Goal: Transaction & Acquisition: Purchase product/service

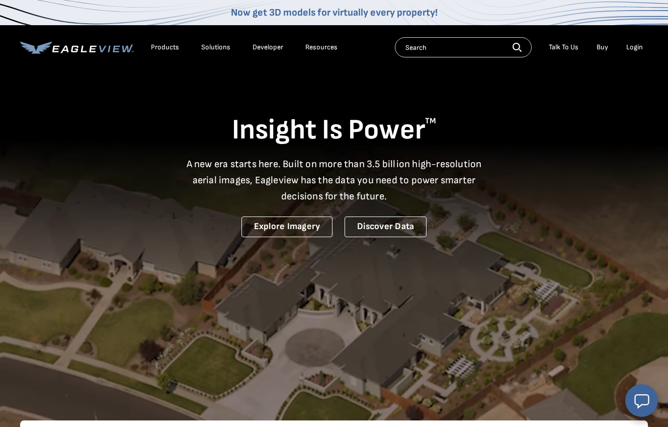
click at [638, 49] on div "Login" at bounding box center [634, 47] width 17 height 9
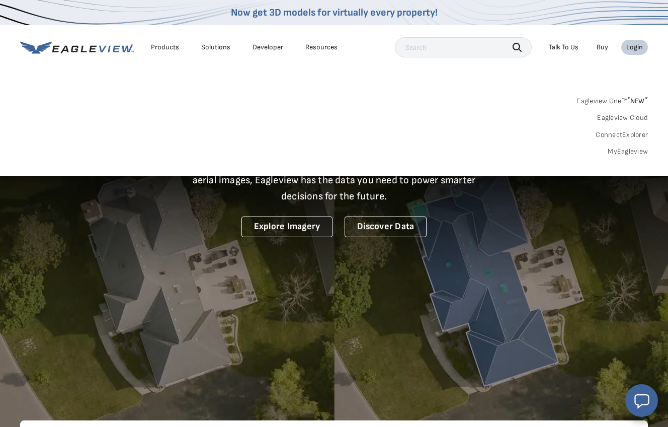
click at [637, 153] on link "MyEagleview" at bounding box center [628, 151] width 40 height 9
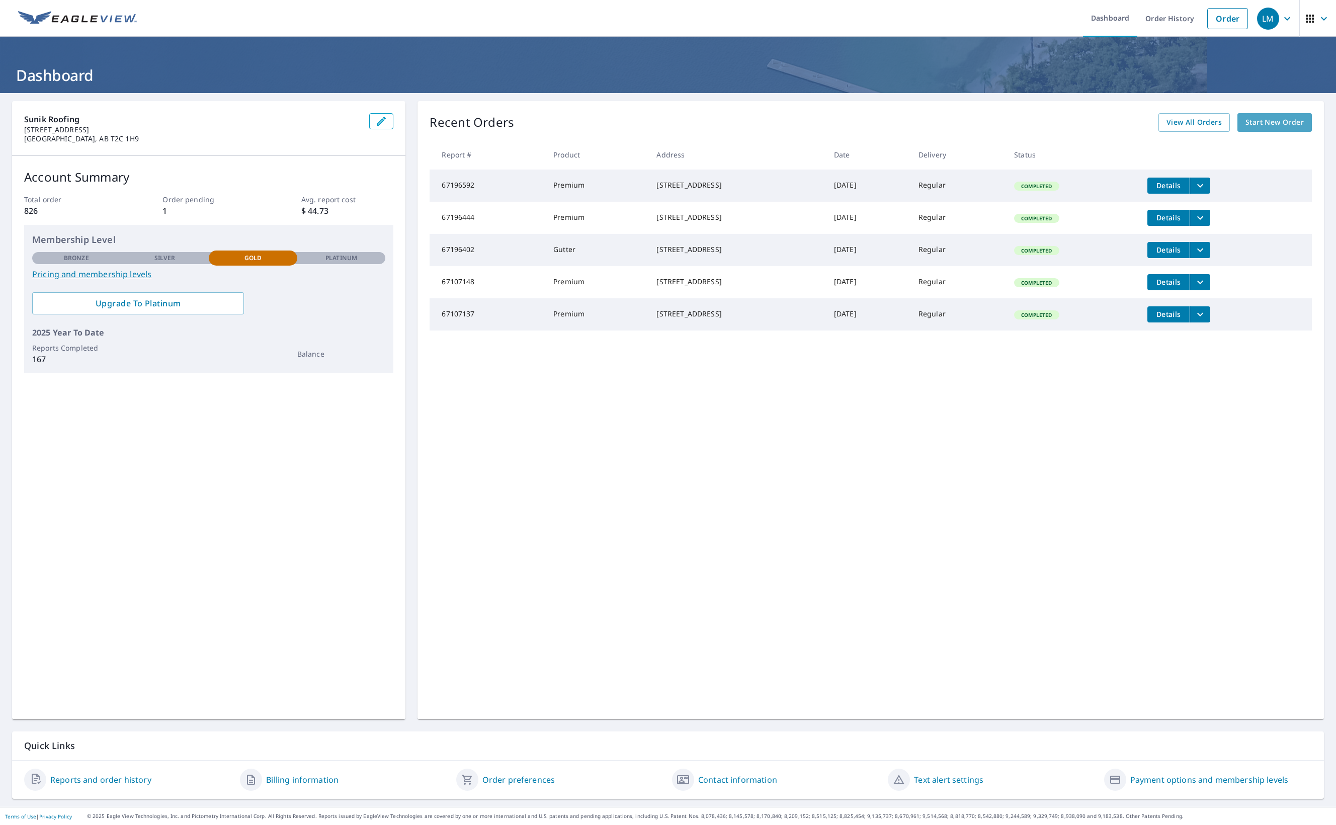
click at [1285, 128] on span "Start New Order" at bounding box center [1274, 122] width 58 height 13
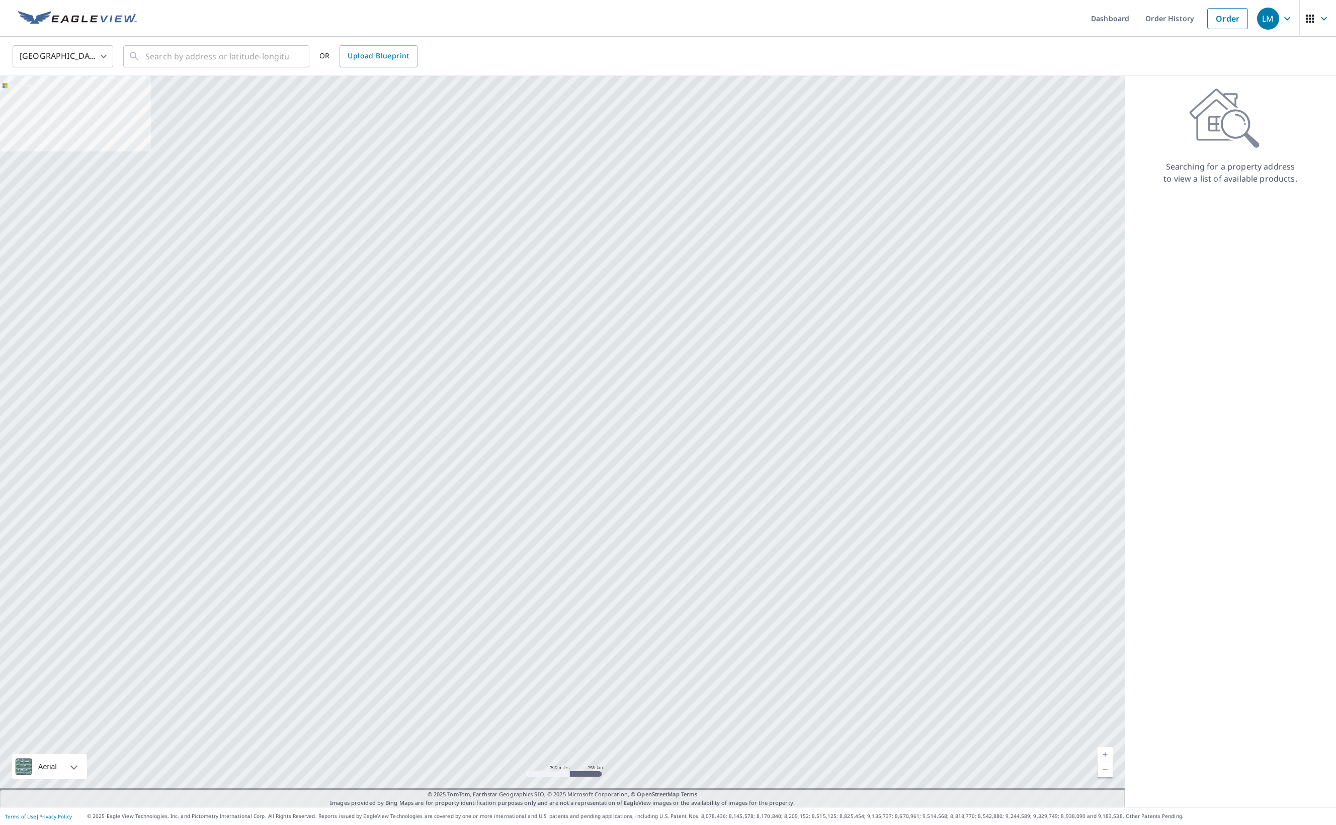
click at [100, 63] on body "LM LM Dashboard Order History Order LM United States US ​ ​ OR Upload Blueprint…" at bounding box center [668, 412] width 1336 height 825
click at [90, 98] on li "[GEOGRAPHIC_DATA]" at bounding box center [63, 102] width 101 height 18
type input "CA"
click at [265, 49] on input "text" at bounding box center [216, 56] width 143 height 28
click at [218, 92] on span "21 HARVEST PARK RD NE CALGARY AB T3K4H7" at bounding box center [222, 85] width 158 height 12
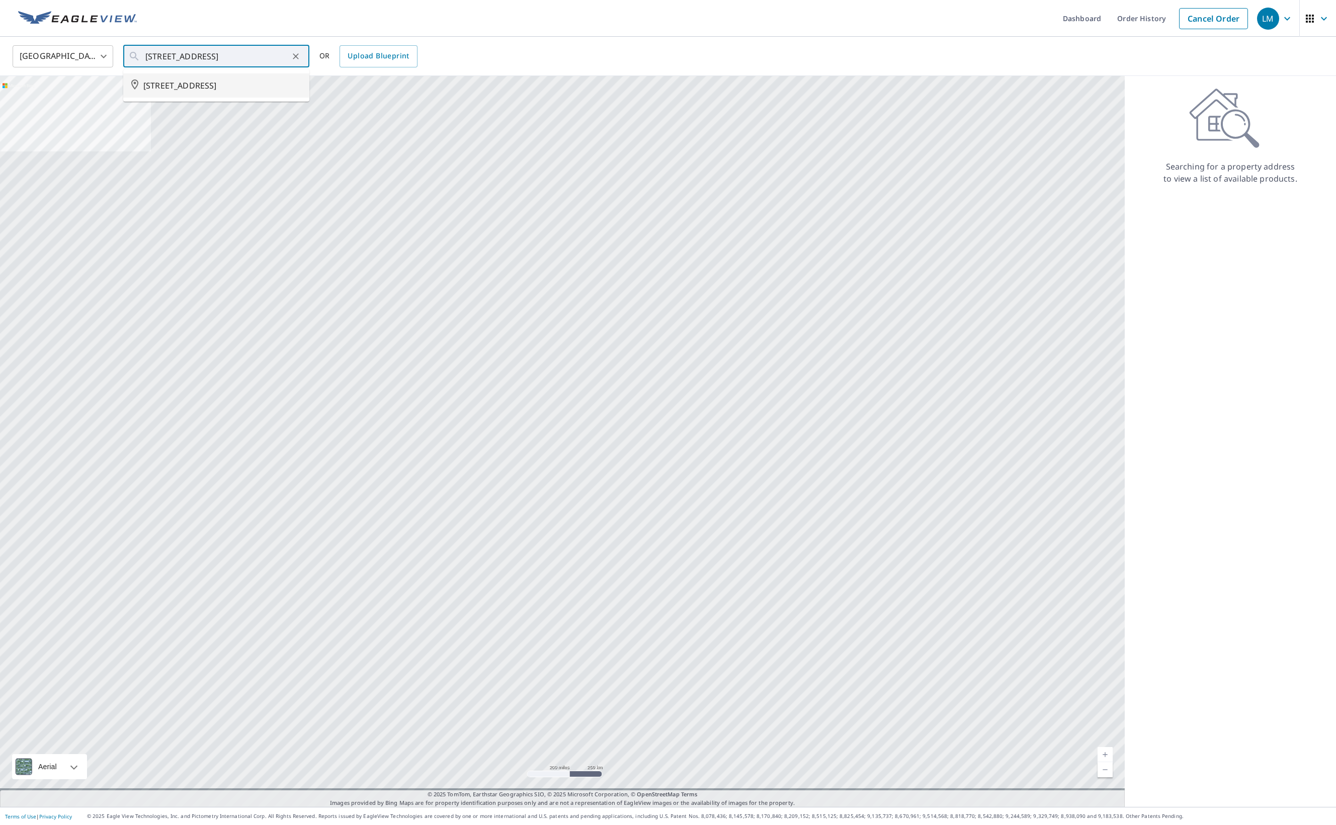
type input "21 HARVEST PARK RD NE CALGARY AB T3K4H7"
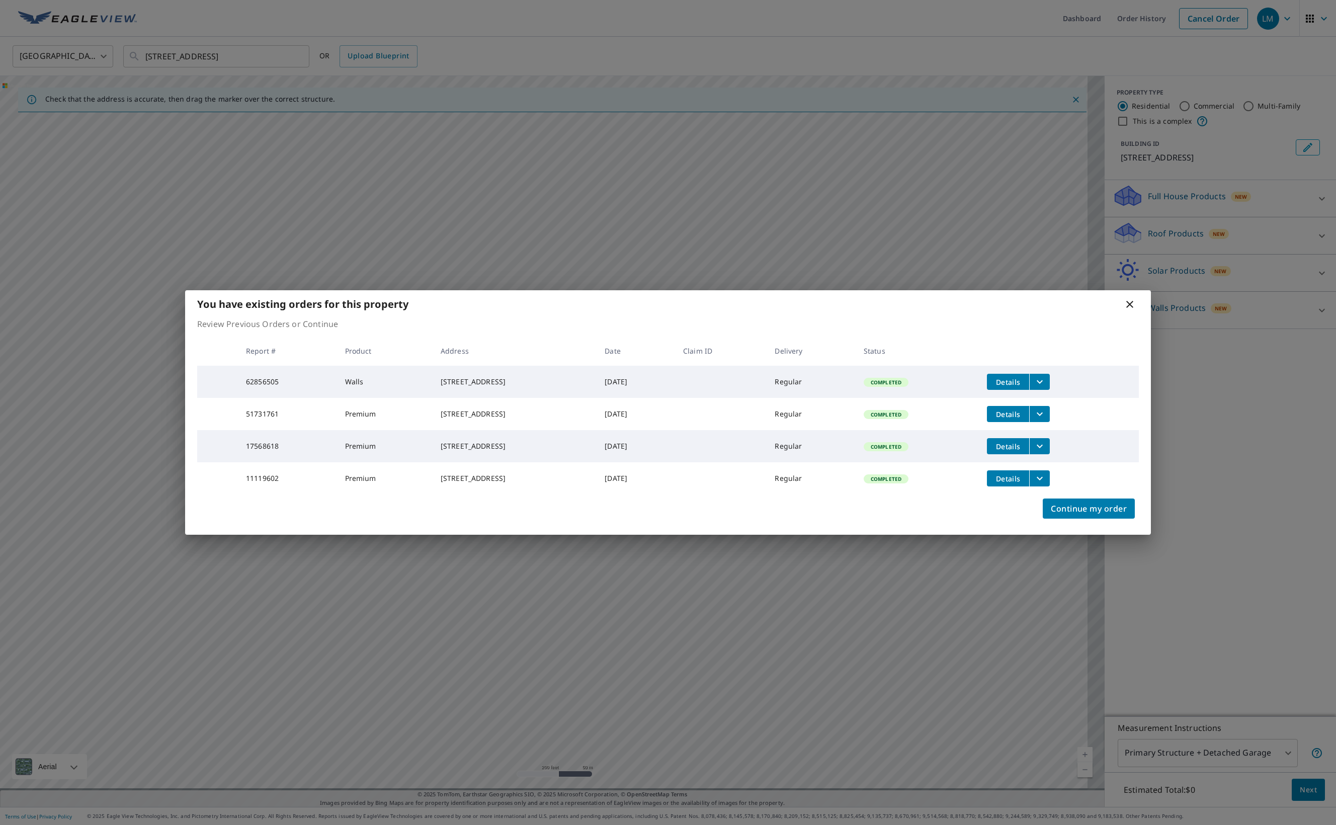
drag, startPoint x: 1064, startPoint y: 283, endPoint x: 1023, endPoint y: 280, distance: 41.4
click at [1023, 290] on div "You have existing orders for this property" at bounding box center [668, 304] width 966 height 28
click at [1023, 377] on span "Details" at bounding box center [1008, 382] width 30 height 10
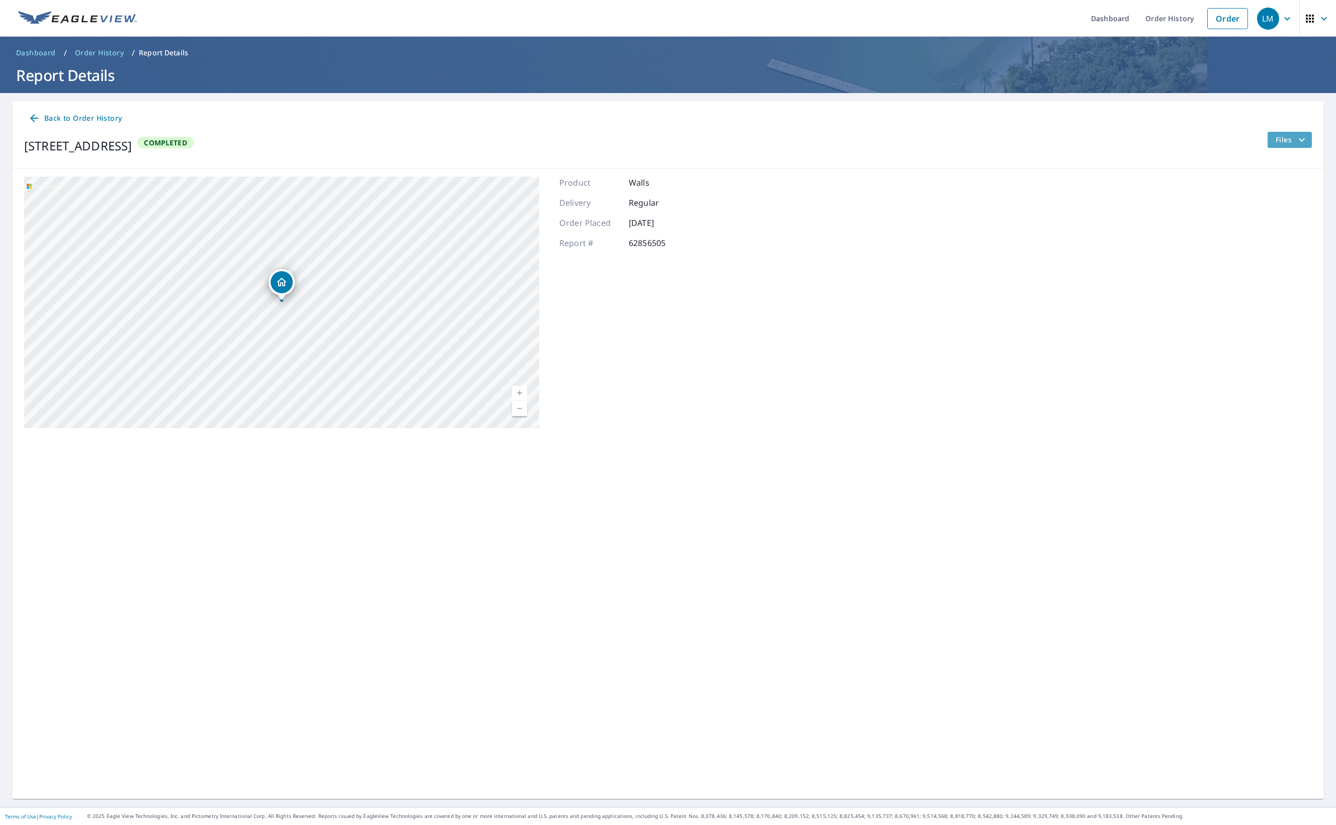
click at [1297, 146] on icon "filesDropdownBtn-62856505" at bounding box center [1302, 140] width 12 height 12
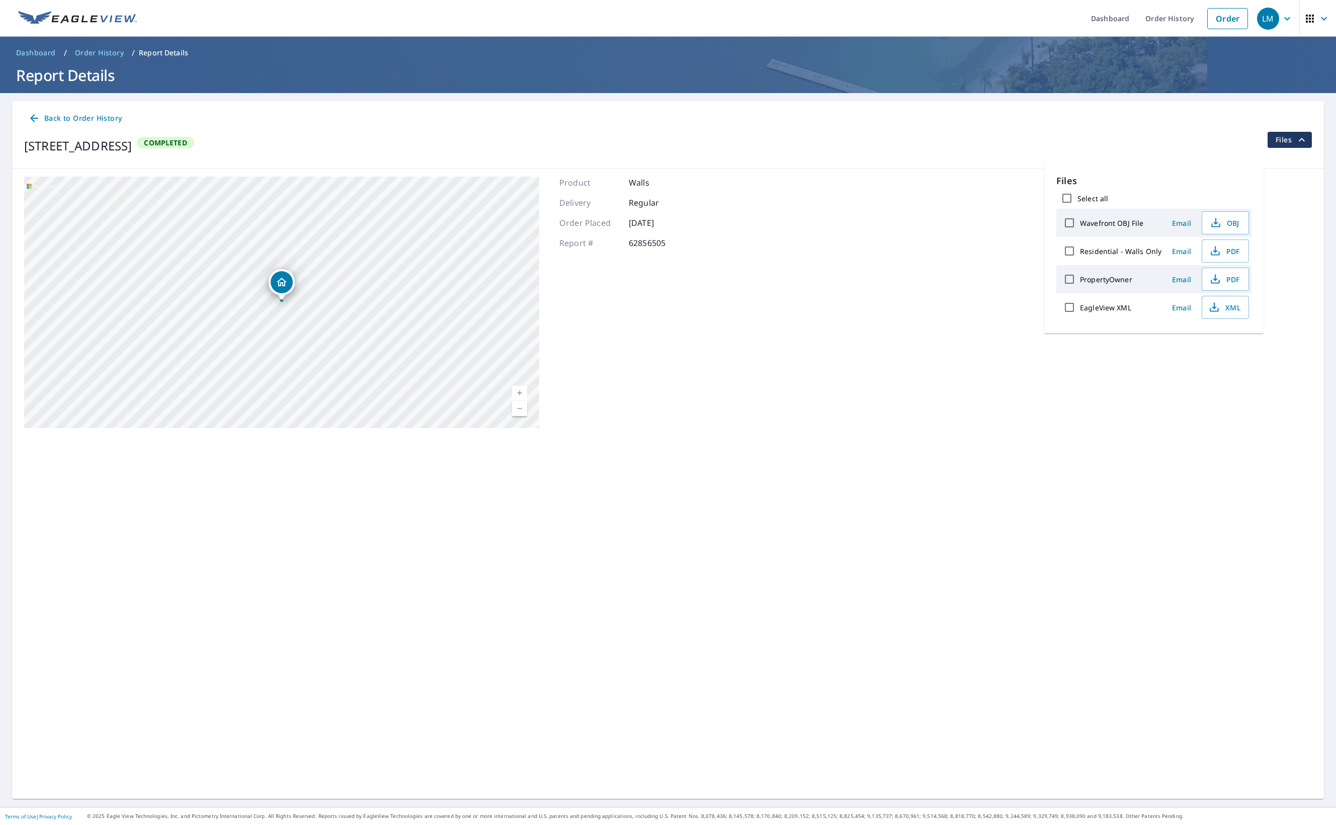
click at [1131, 312] on label "EagleView XML" at bounding box center [1105, 308] width 51 height 10
click at [1080, 318] on input "EagleView XML" at bounding box center [1069, 307] width 21 height 21
click at [1131, 312] on label "EagleView XML" at bounding box center [1105, 308] width 51 height 10
click at [1080, 318] on input "EagleView XML" at bounding box center [1069, 307] width 21 height 21
checkbox input "false"
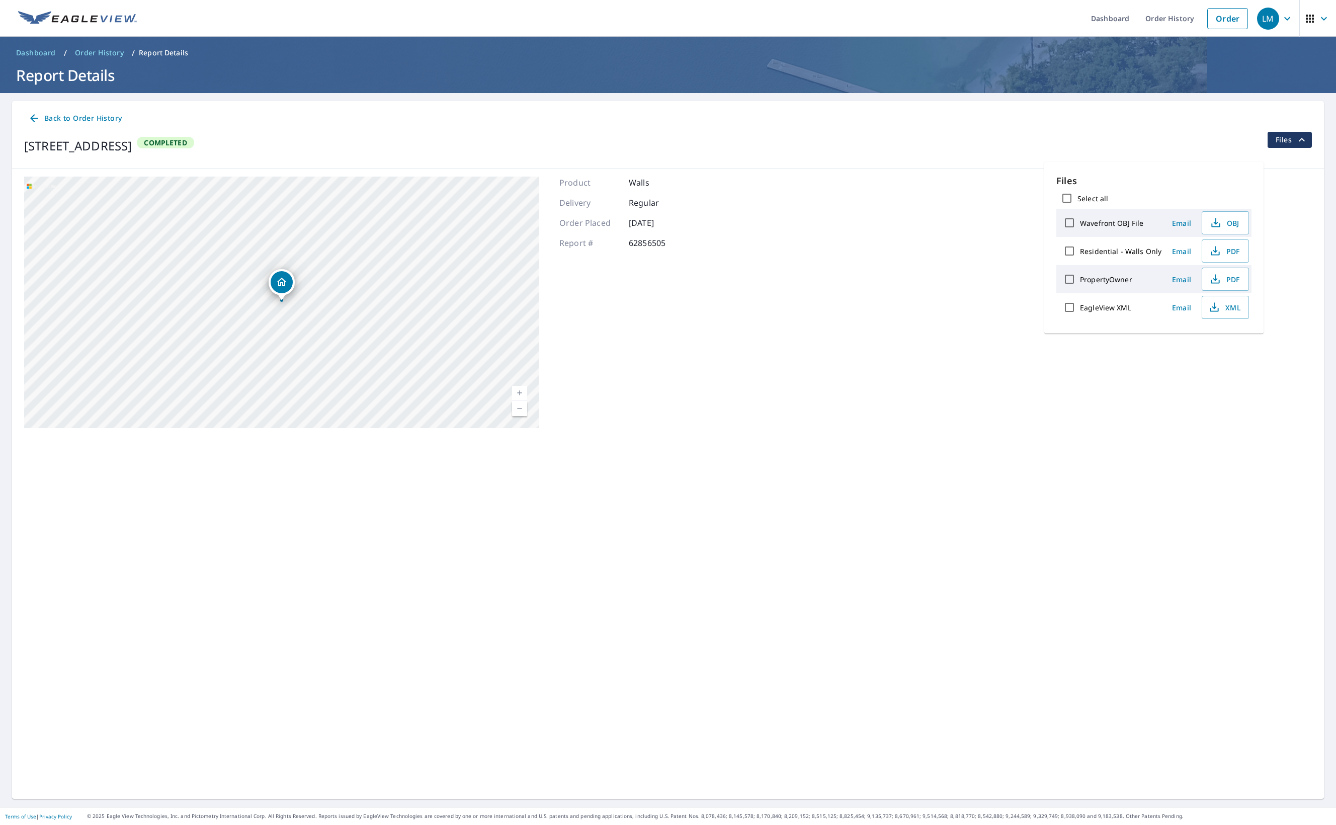
click at [1124, 256] on label "Residential - Walls Only" at bounding box center [1120, 251] width 81 height 10
click at [1080, 262] on input "Residential - Walls Only" at bounding box center [1069, 250] width 21 height 21
click at [1124, 256] on label "Residential - Walls Only" at bounding box center [1120, 251] width 81 height 10
click at [1080, 262] on input "Residential - Walls Only" at bounding box center [1069, 250] width 21 height 21
checkbox input "false"
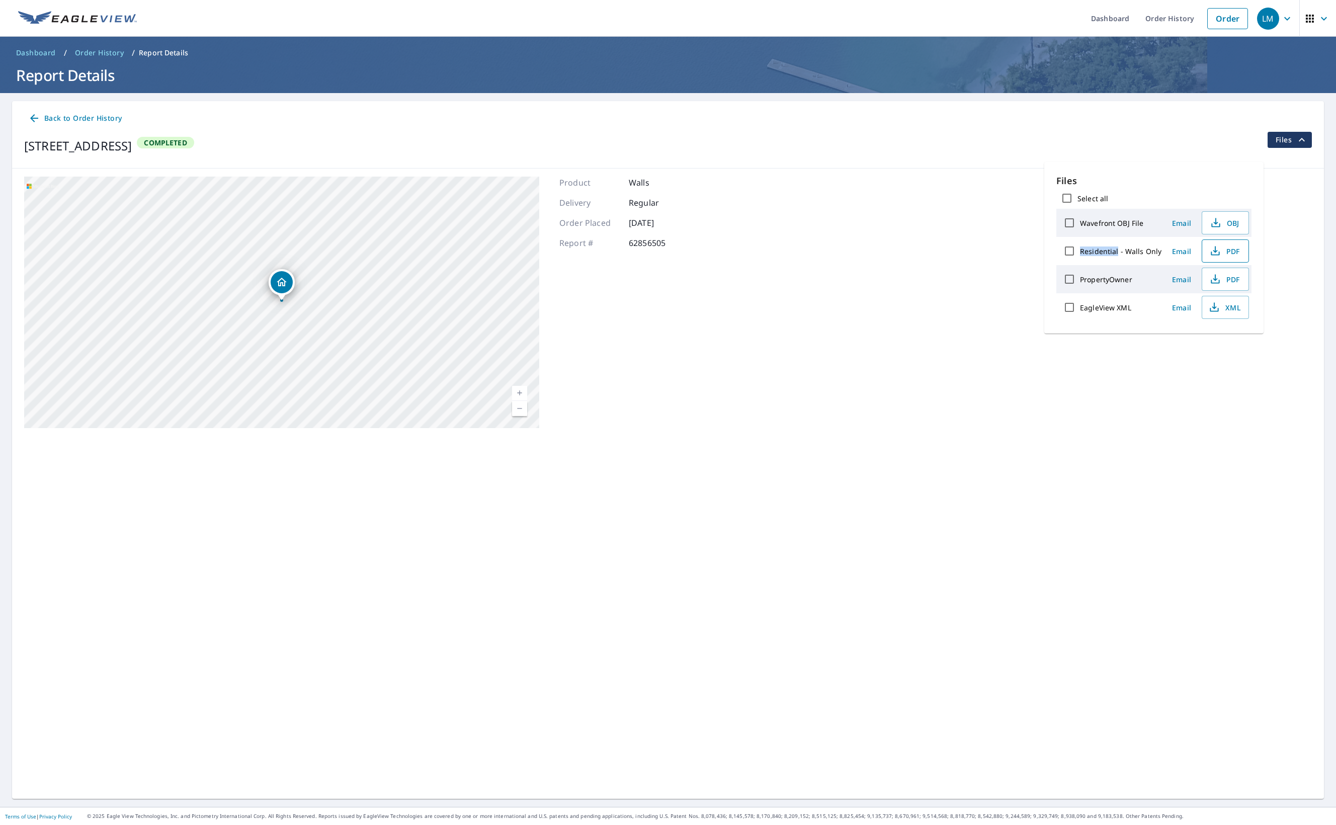
click at [1221, 257] on icon "button" at bounding box center [1215, 251] width 12 height 12
click at [1240, 313] on span "XML" at bounding box center [1224, 307] width 32 height 12
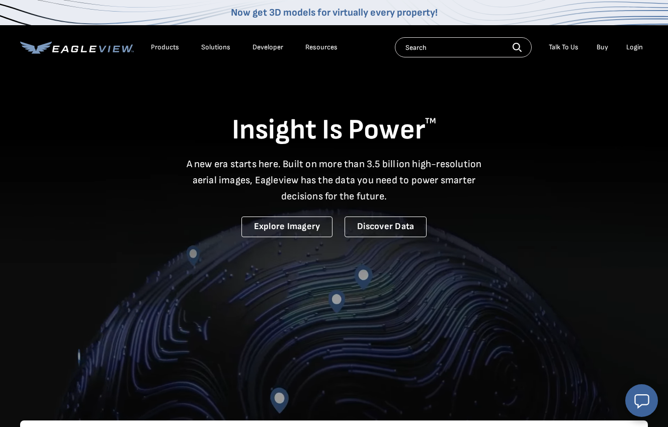
click at [640, 47] on div "Login" at bounding box center [634, 47] width 17 height 9
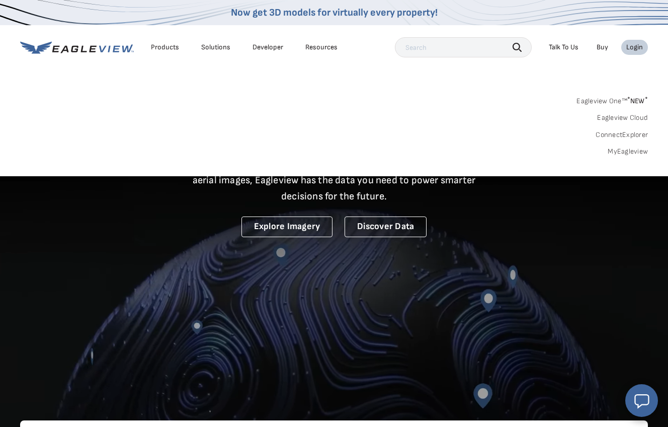
click at [633, 149] on link "MyEagleview" at bounding box center [628, 151] width 40 height 9
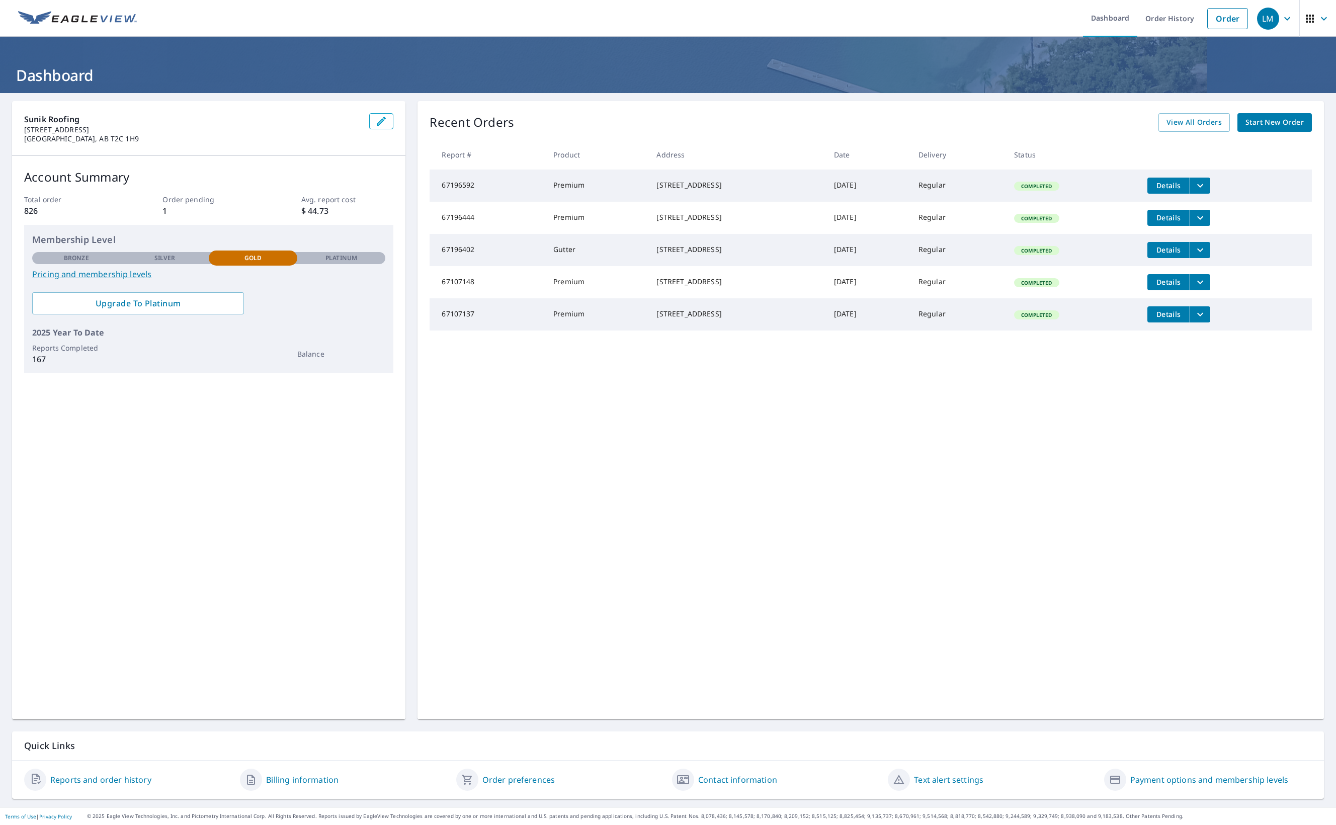
click at [1245, 122] on span "Start New Order" at bounding box center [1274, 122] width 58 height 13
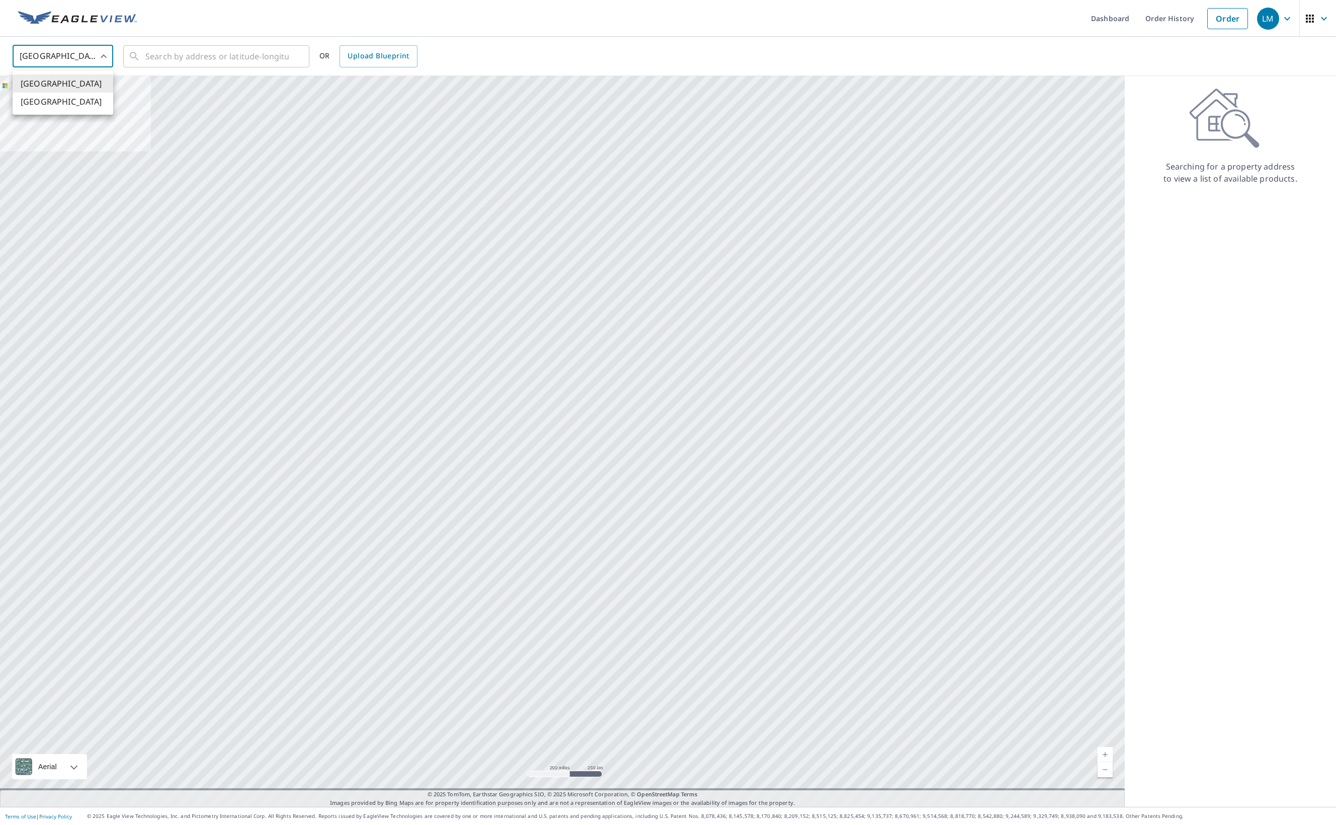
click at [95, 60] on body "LM LM Dashboard Order History Order LM United States US ​ ​ OR Upload Blueprint…" at bounding box center [668, 412] width 1336 height 825
click at [77, 99] on li "[GEOGRAPHIC_DATA]" at bounding box center [63, 102] width 101 height 18
type input "CA"
click at [173, 57] on input "text" at bounding box center [216, 56] width 143 height 28
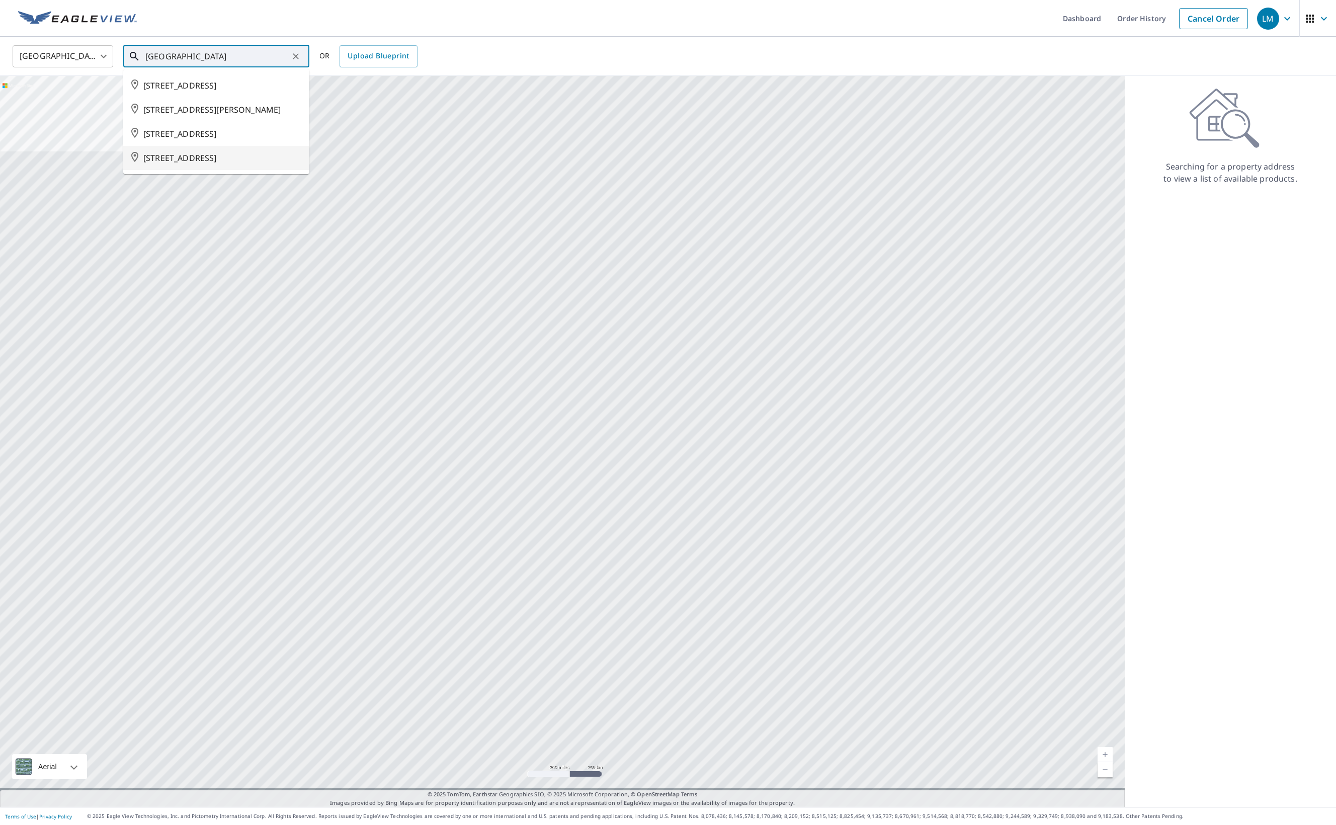
click at [185, 164] on span "12107 LAKE WATERTON CRES SE CALGARY AB T2J2M6" at bounding box center [222, 158] width 158 height 12
type input "12107 LAKE WATERTON CRES SE CALGARY AB T2J2M6"
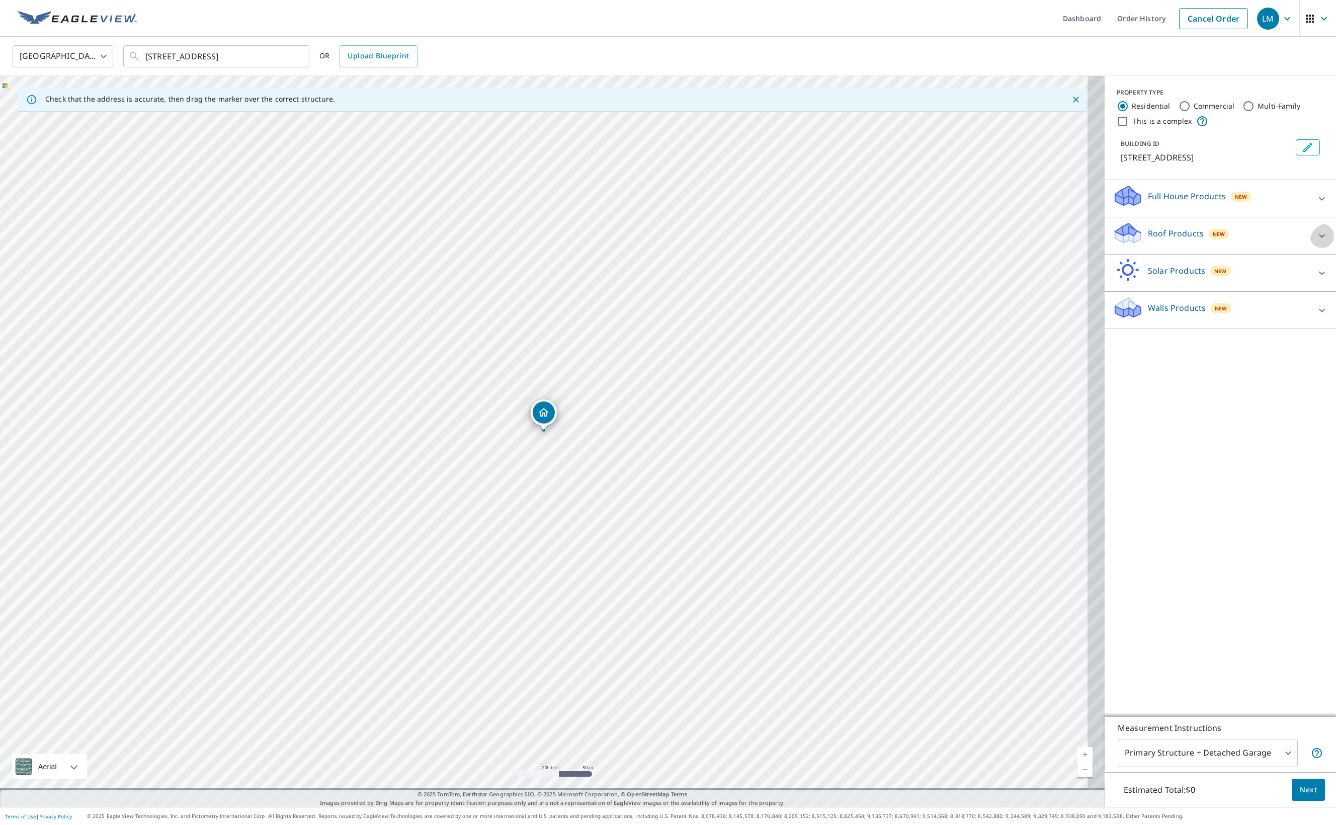
click at [1319, 237] on icon at bounding box center [1322, 236] width 6 height 4
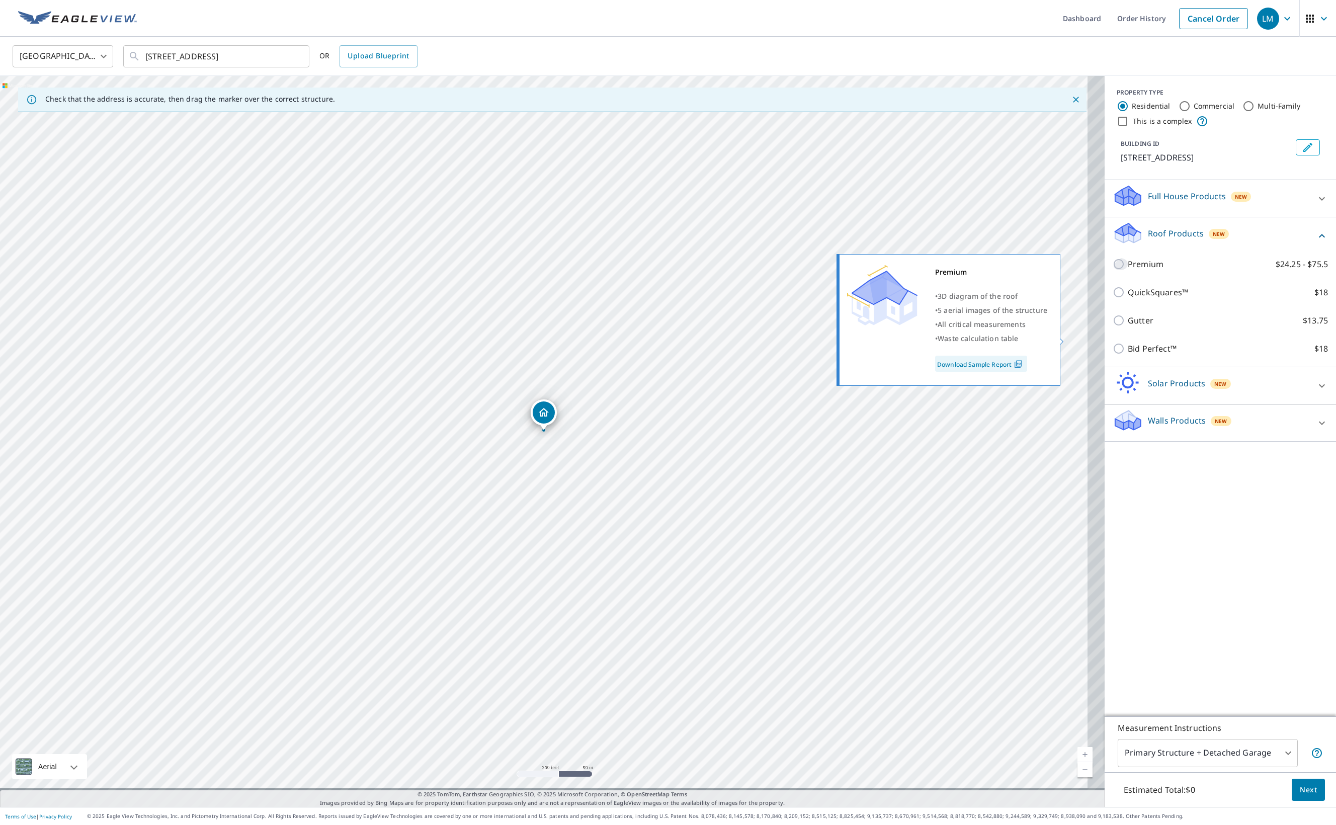
click at [1113, 270] on input "Premium $24.25 - $75.5" at bounding box center [1120, 264] width 15 height 12
checkbox input "true"
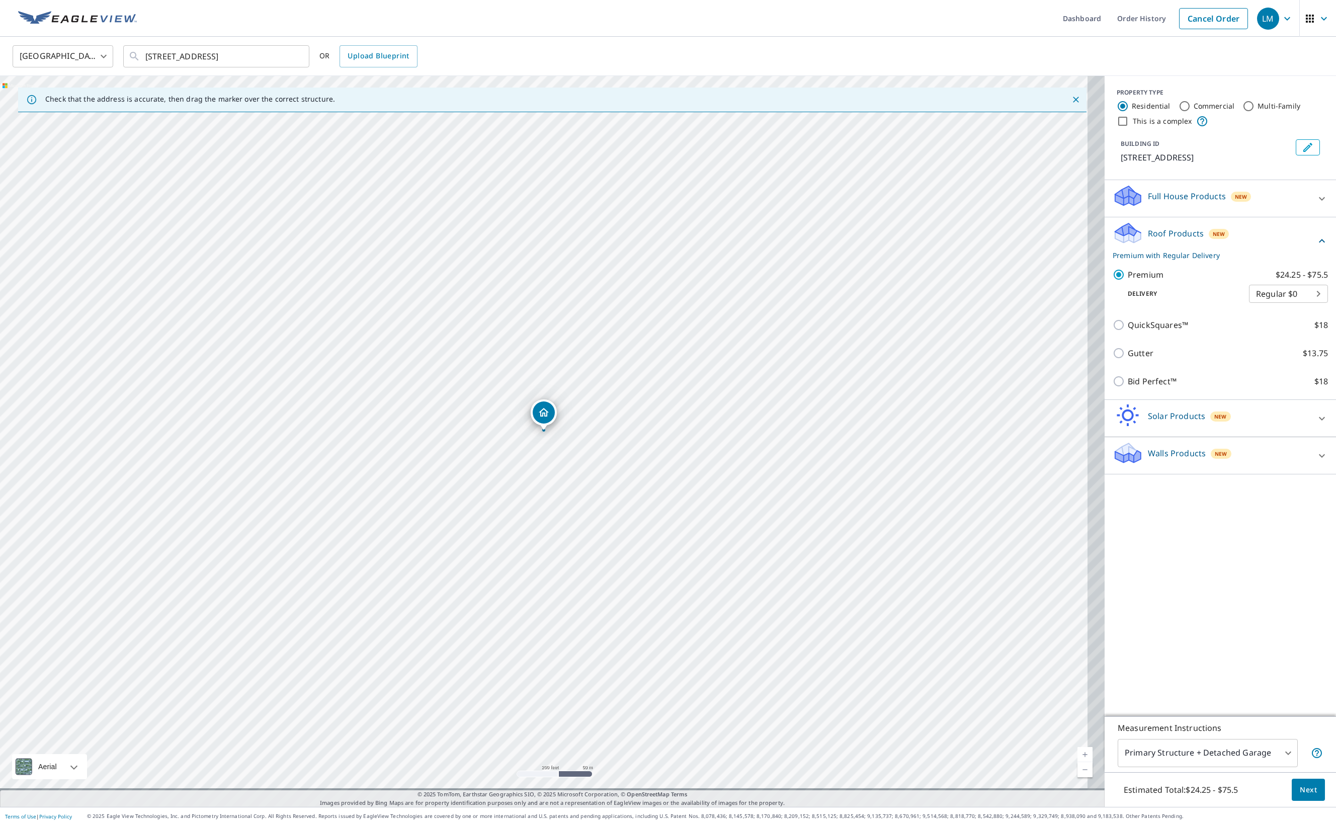
click at [1300, 784] on span "Next" at bounding box center [1308, 790] width 17 height 13
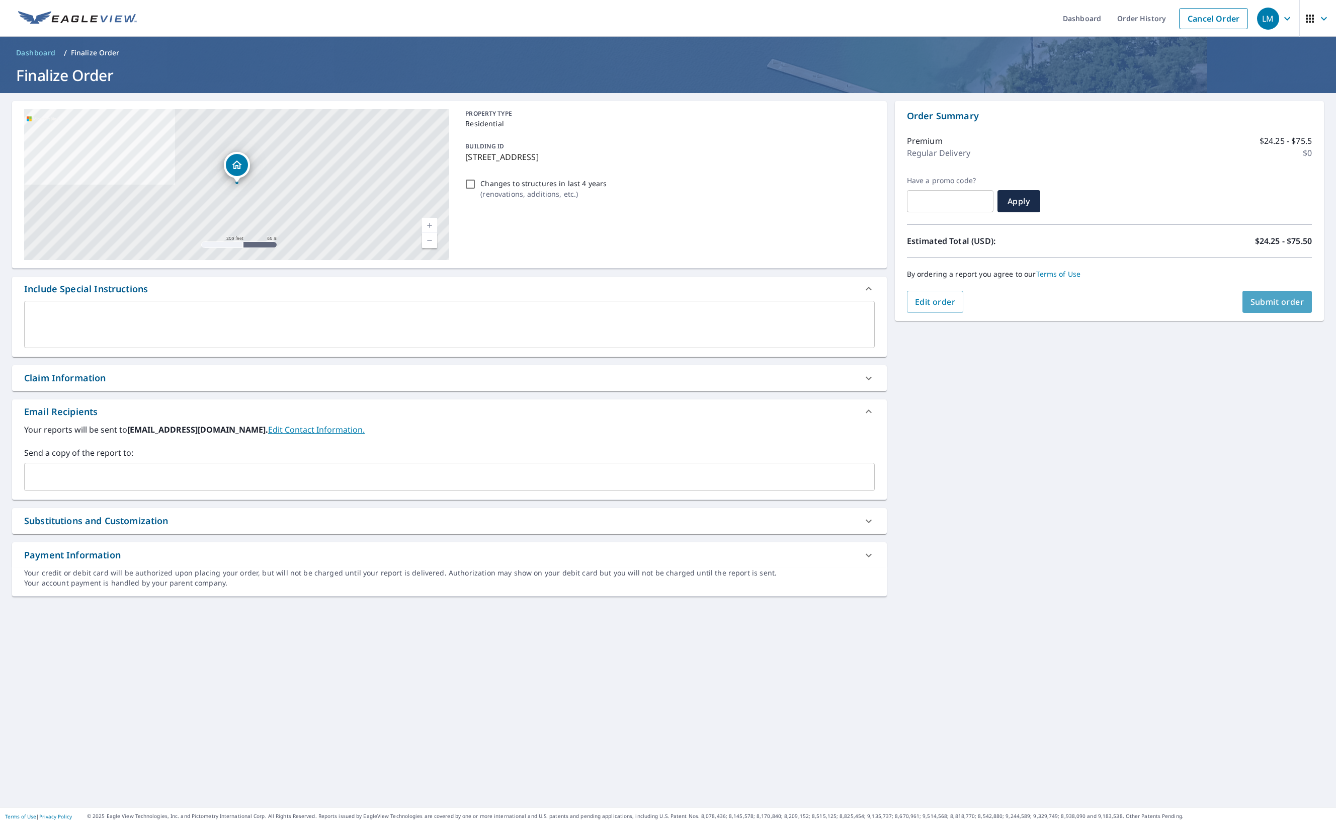
click at [1281, 296] on span "Submit order" at bounding box center [1278, 301] width 54 height 11
checkbox input "true"
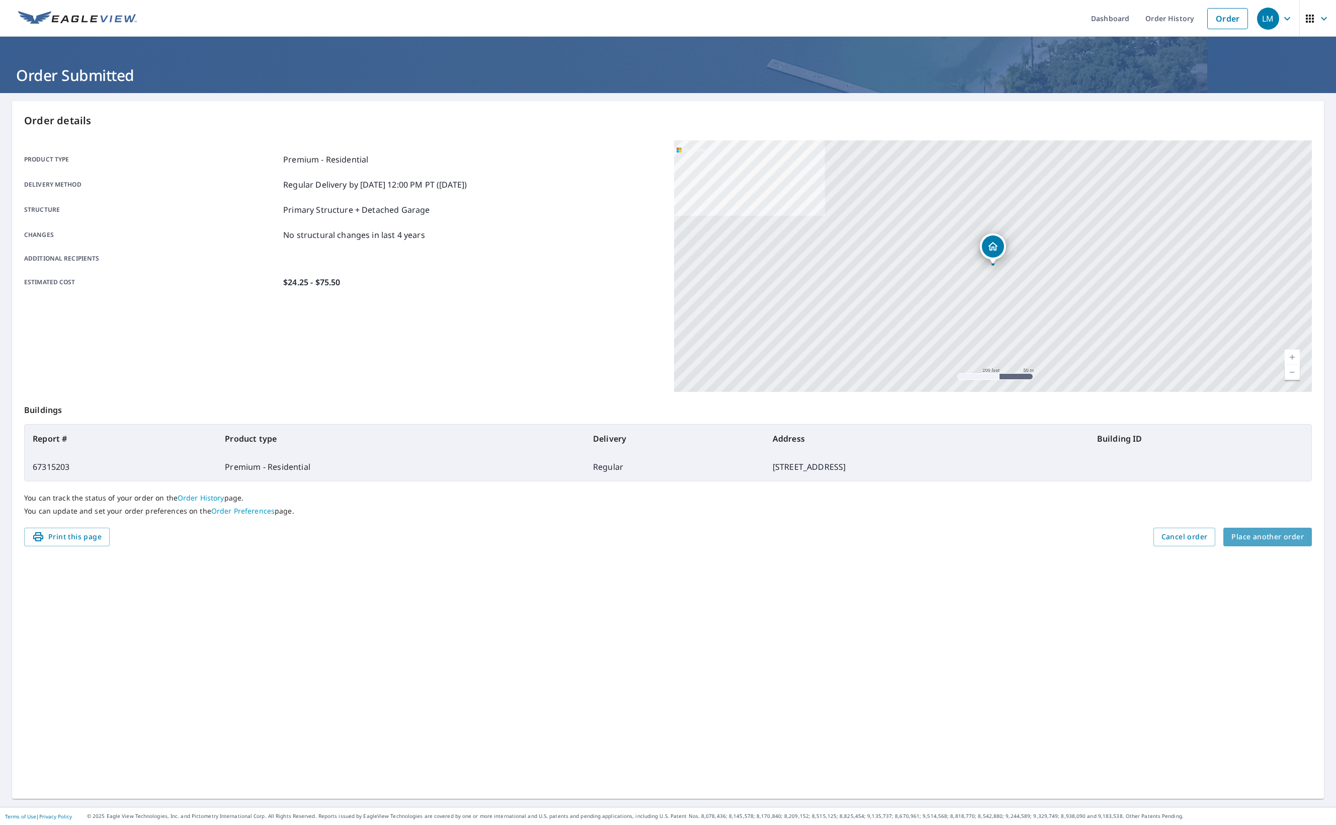
click at [1232, 543] on span "Place another order" at bounding box center [1267, 537] width 72 height 13
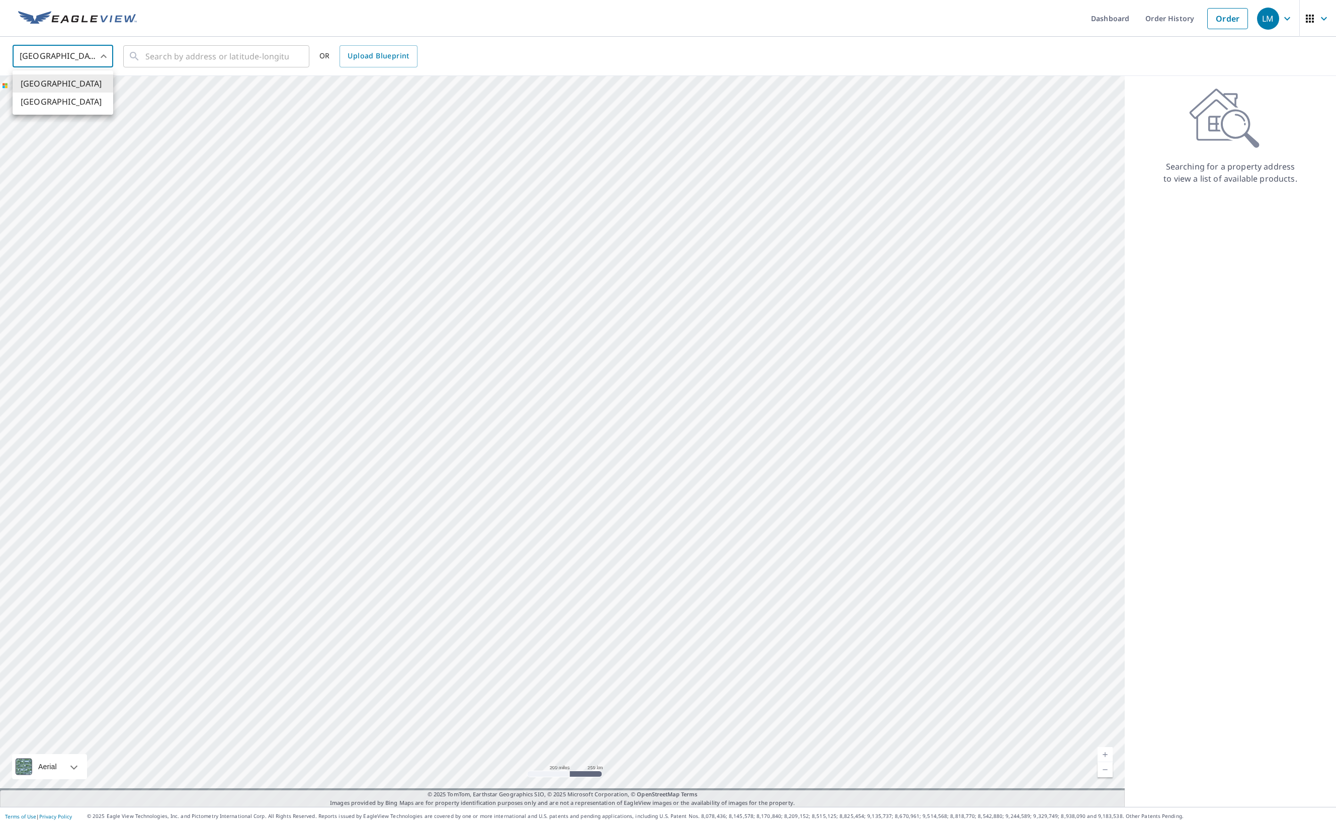
click at [97, 61] on body "LM LM Dashboard Order History Order LM United States US ​ ​ OR Upload Blueprint…" at bounding box center [668, 412] width 1336 height 825
click at [90, 105] on li "[GEOGRAPHIC_DATA]" at bounding box center [63, 102] width 101 height 18
type input "CA"
click at [140, 50] on icon at bounding box center [134, 56] width 12 height 12
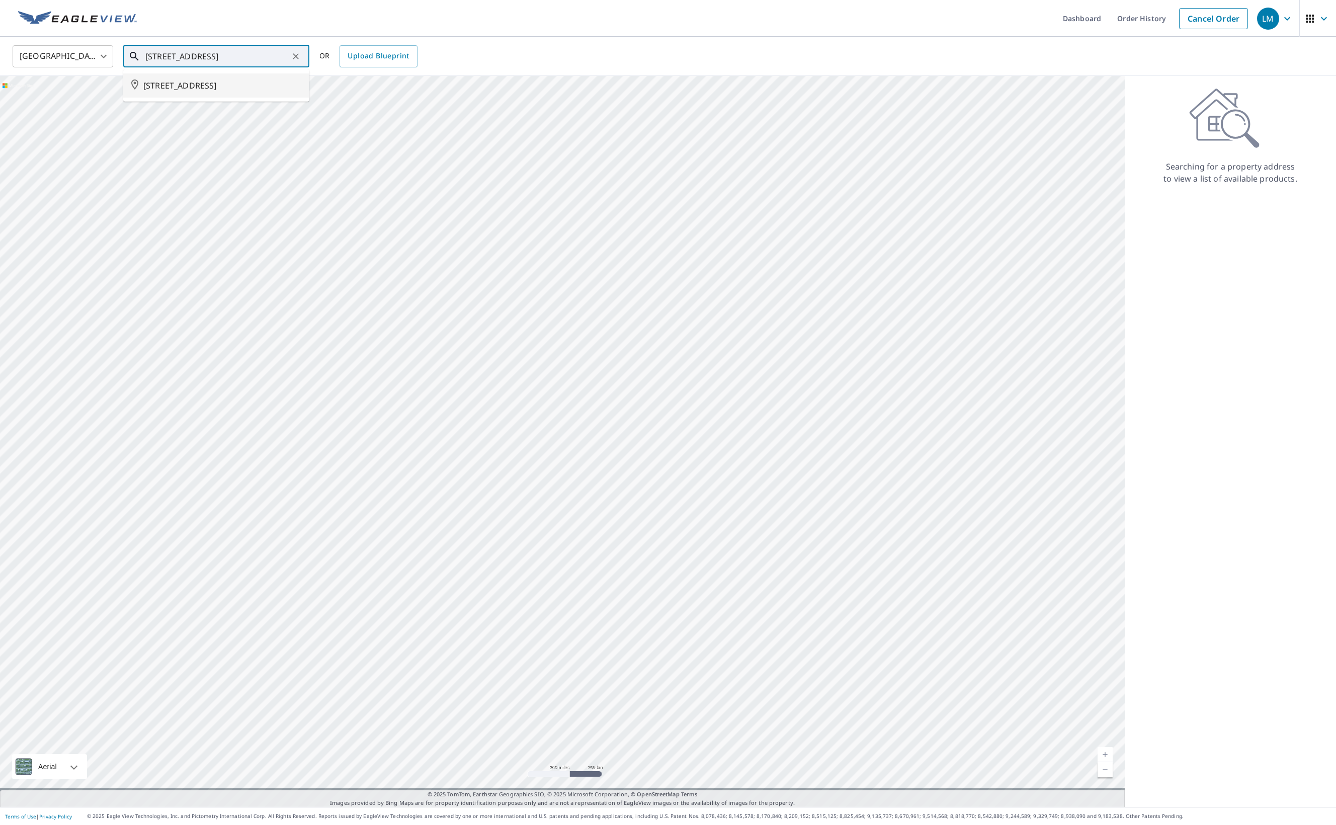
click at [189, 92] on span "112 PRESTWICK AVE SE CALGARY AB T2Z3S6" at bounding box center [222, 85] width 158 height 12
type input "112 PRESTWICK AVE SE CALGARY AB T2Z3S6"
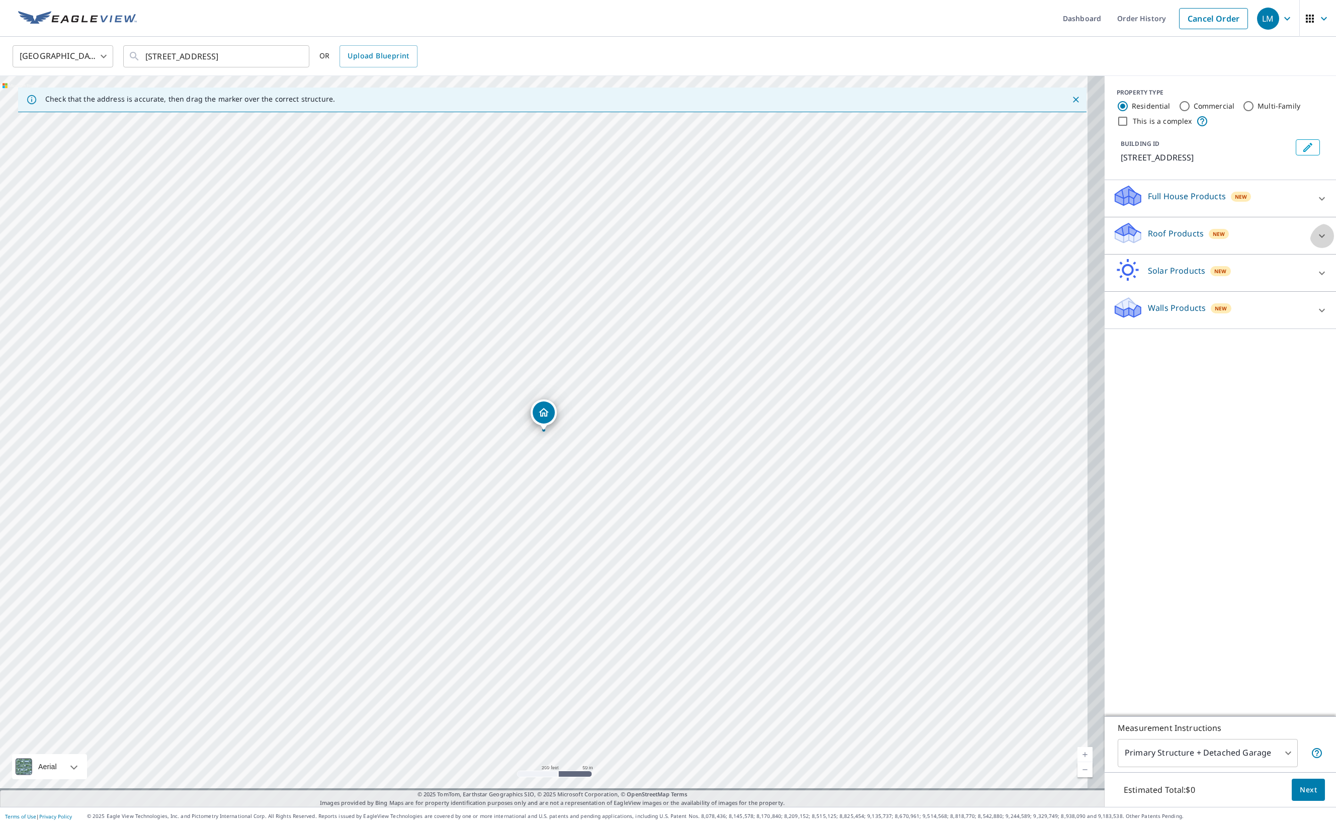
click at [1316, 242] on icon at bounding box center [1322, 236] width 12 height 12
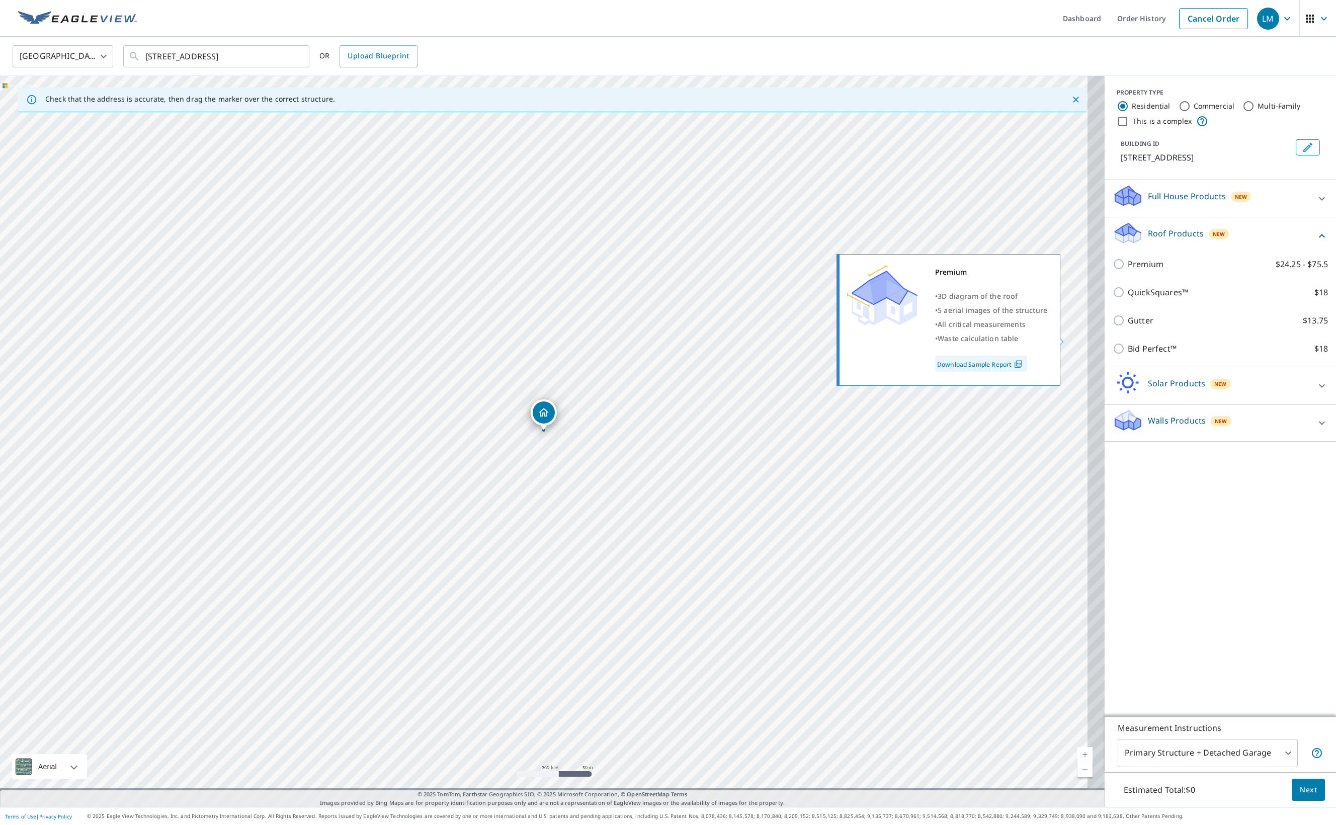
click at [1113, 270] on input "Premium $24.25 - $75.5" at bounding box center [1120, 264] width 15 height 12
checkbox input "true"
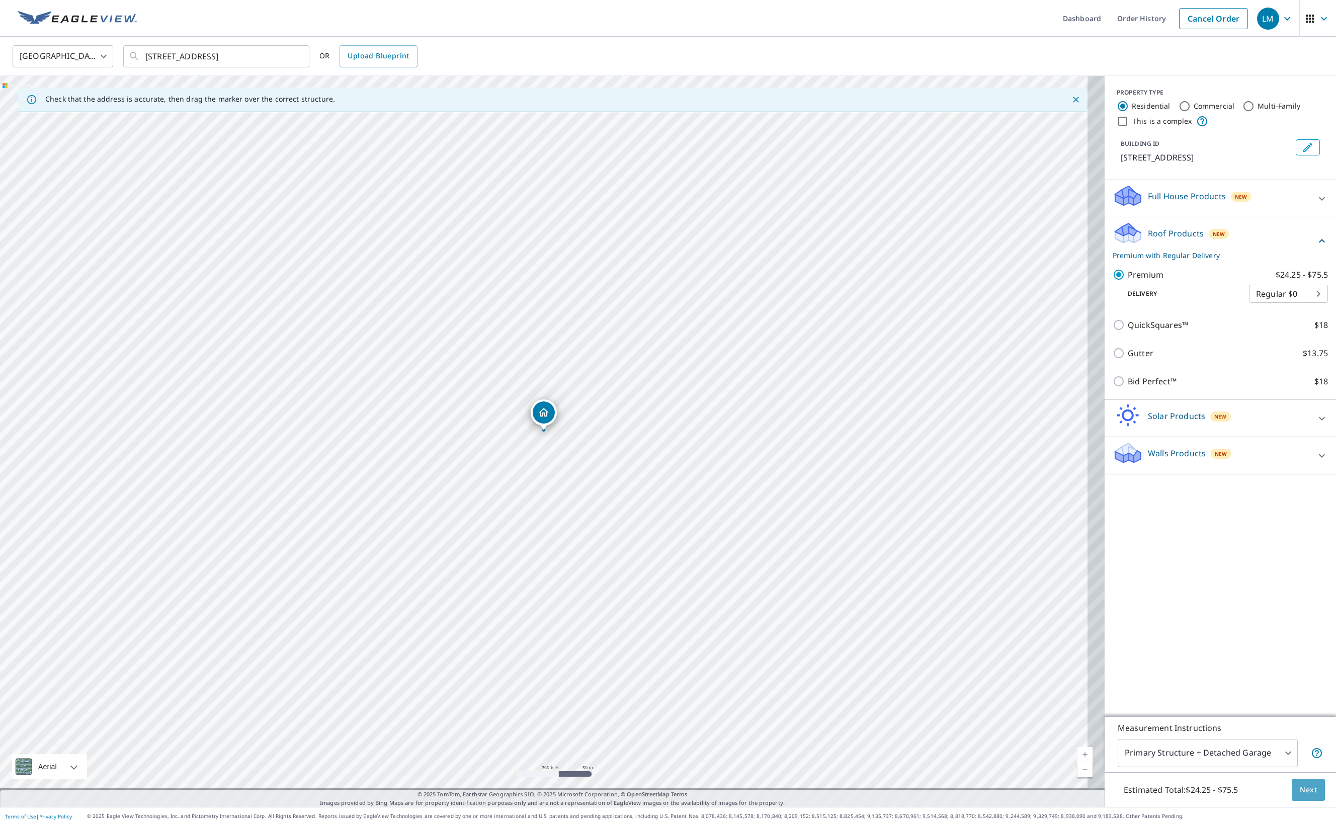
click at [1306, 784] on span "Next" at bounding box center [1308, 790] width 17 height 13
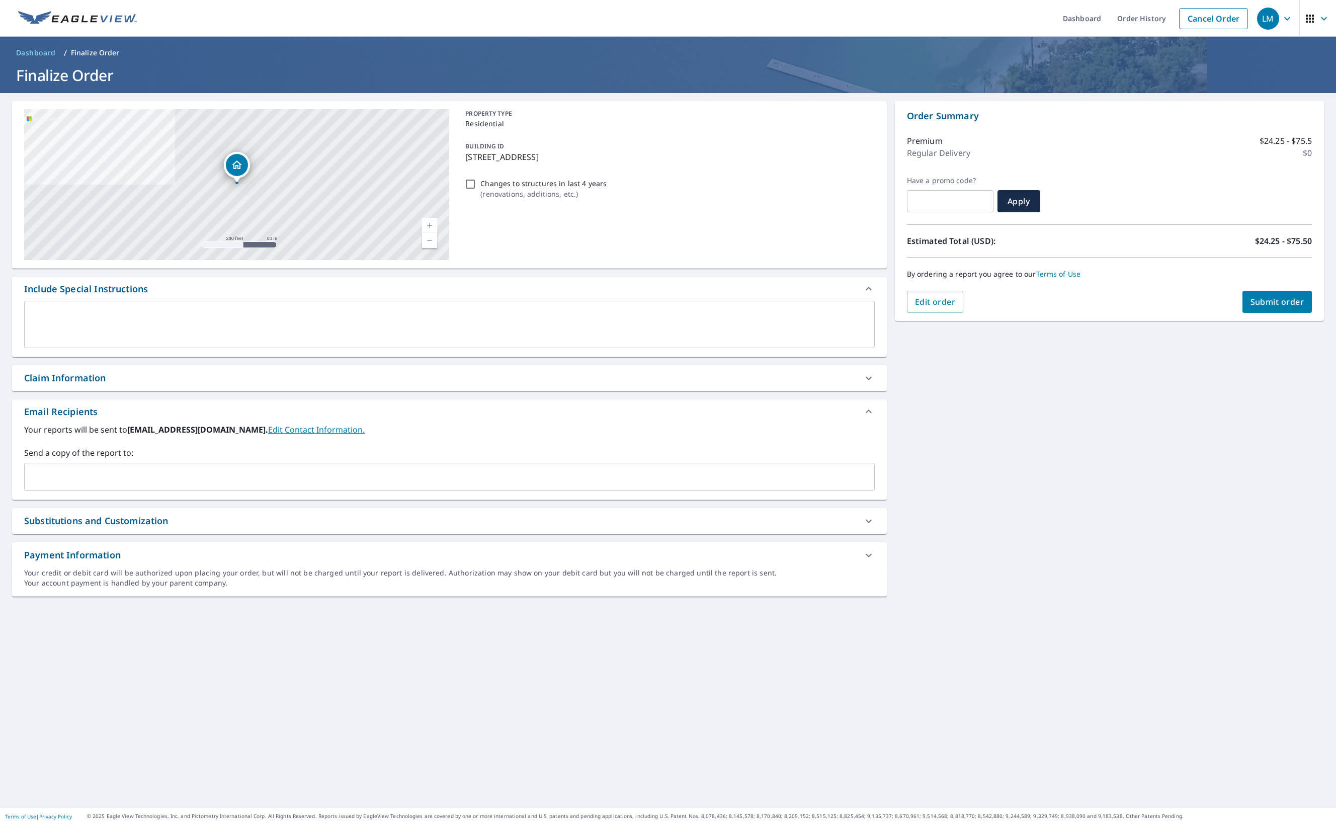
click at [1257, 297] on span "Submit order" at bounding box center [1278, 301] width 54 height 11
checkbox input "true"
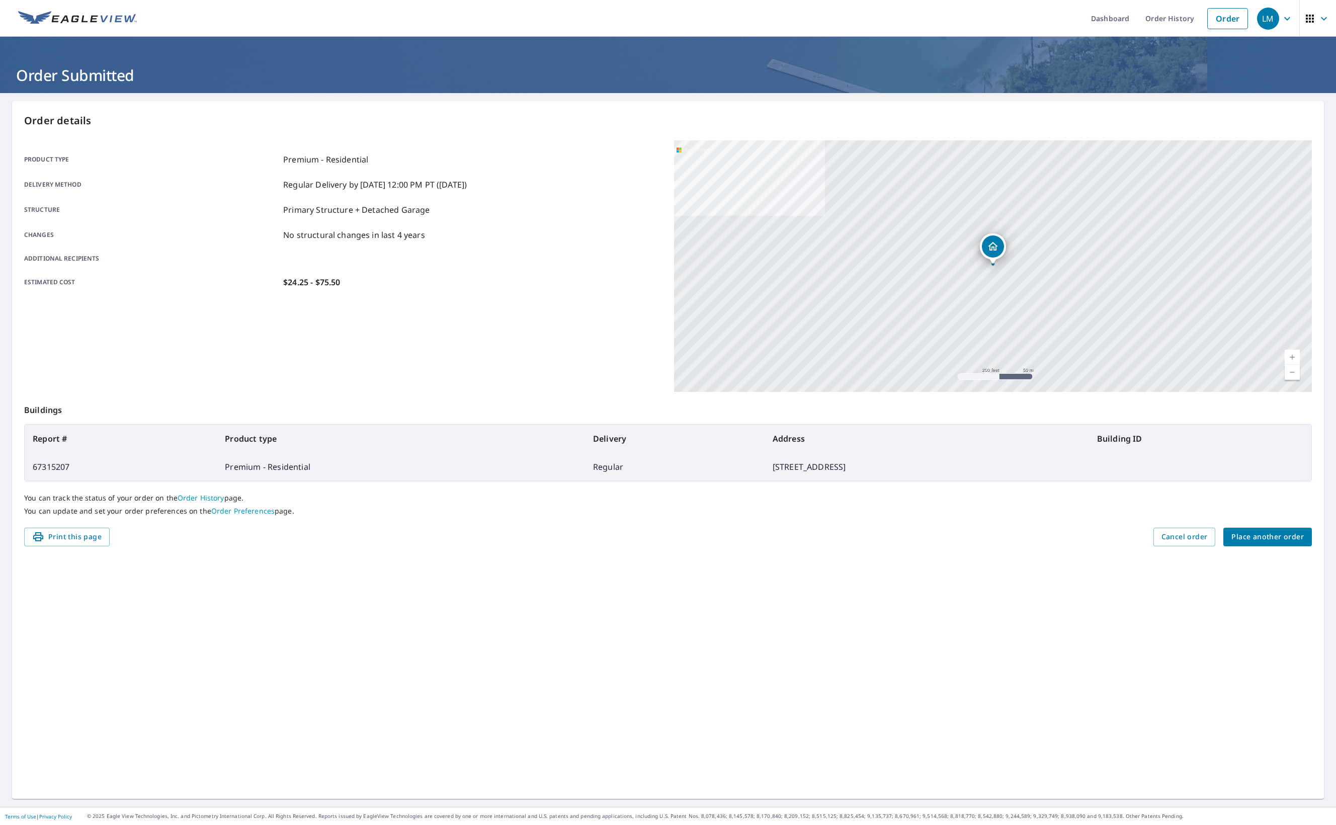
click at [1244, 540] on span "Place another order" at bounding box center [1267, 537] width 72 height 13
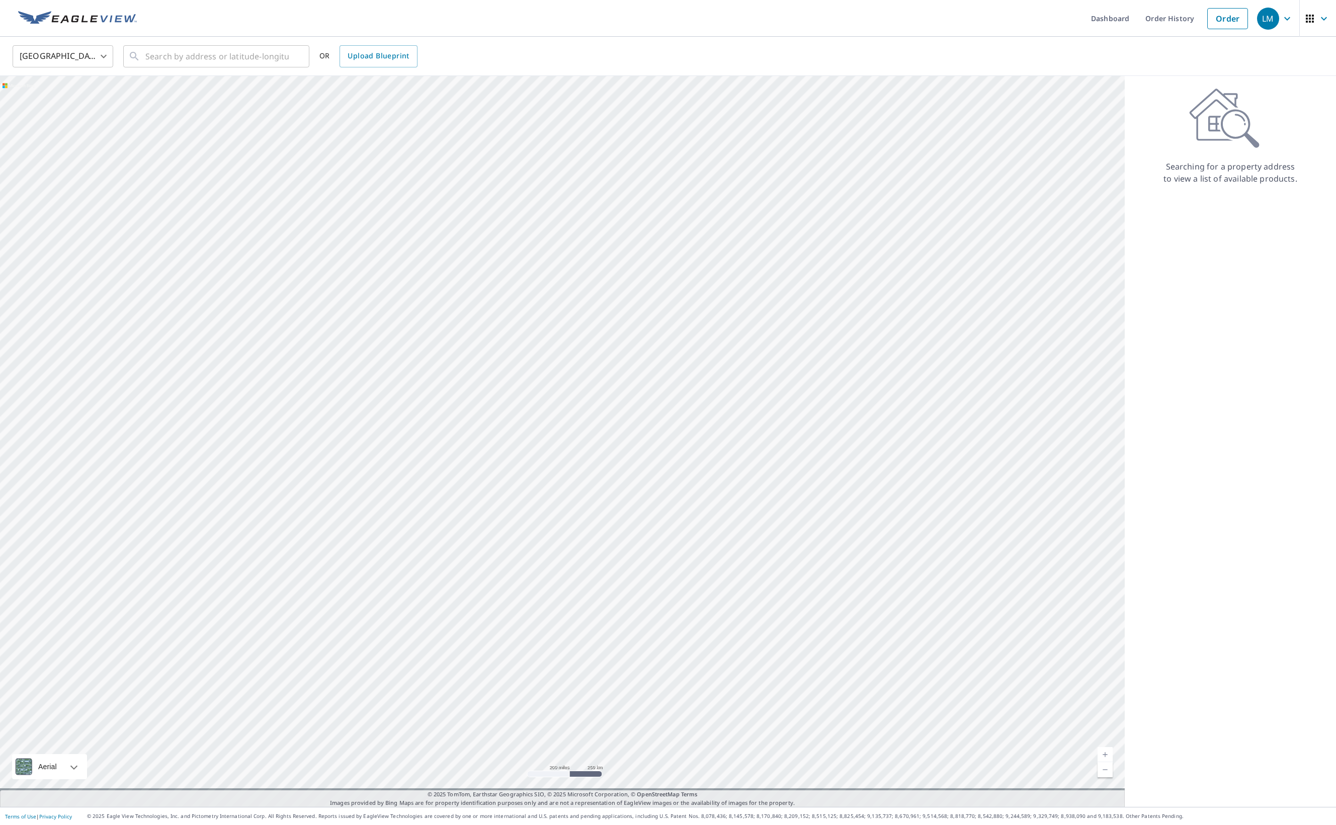
click at [93, 58] on body "LM LM Dashboard Order History Order LM United States US ​ ​ OR Upload Blueprint…" at bounding box center [668, 412] width 1336 height 825
click at [94, 104] on li "[GEOGRAPHIC_DATA]" at bounding box center [63, 102] width 101 height 18
type input "CA"
click at [174, 53] on input "text" at bounding box center [216, 56] width 143 height 28
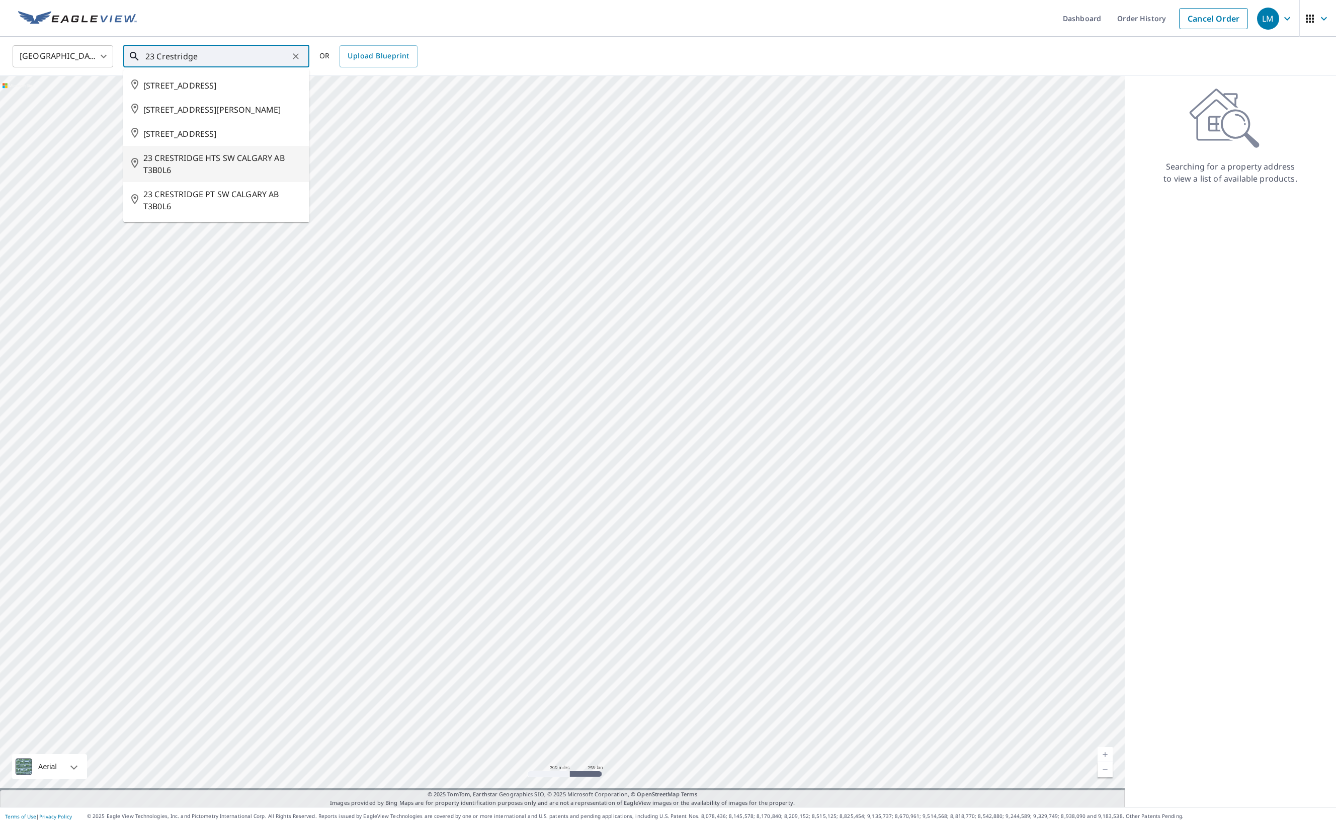
click at [238, 176] on span "23 CRESTRIDGE HTS SW CALGARY AB T3B0L6" at bounding box center [222, 164] width 158 height 24
type input "23 CRESTRIDGE HTS SW CALGARY AB T3B0L6"
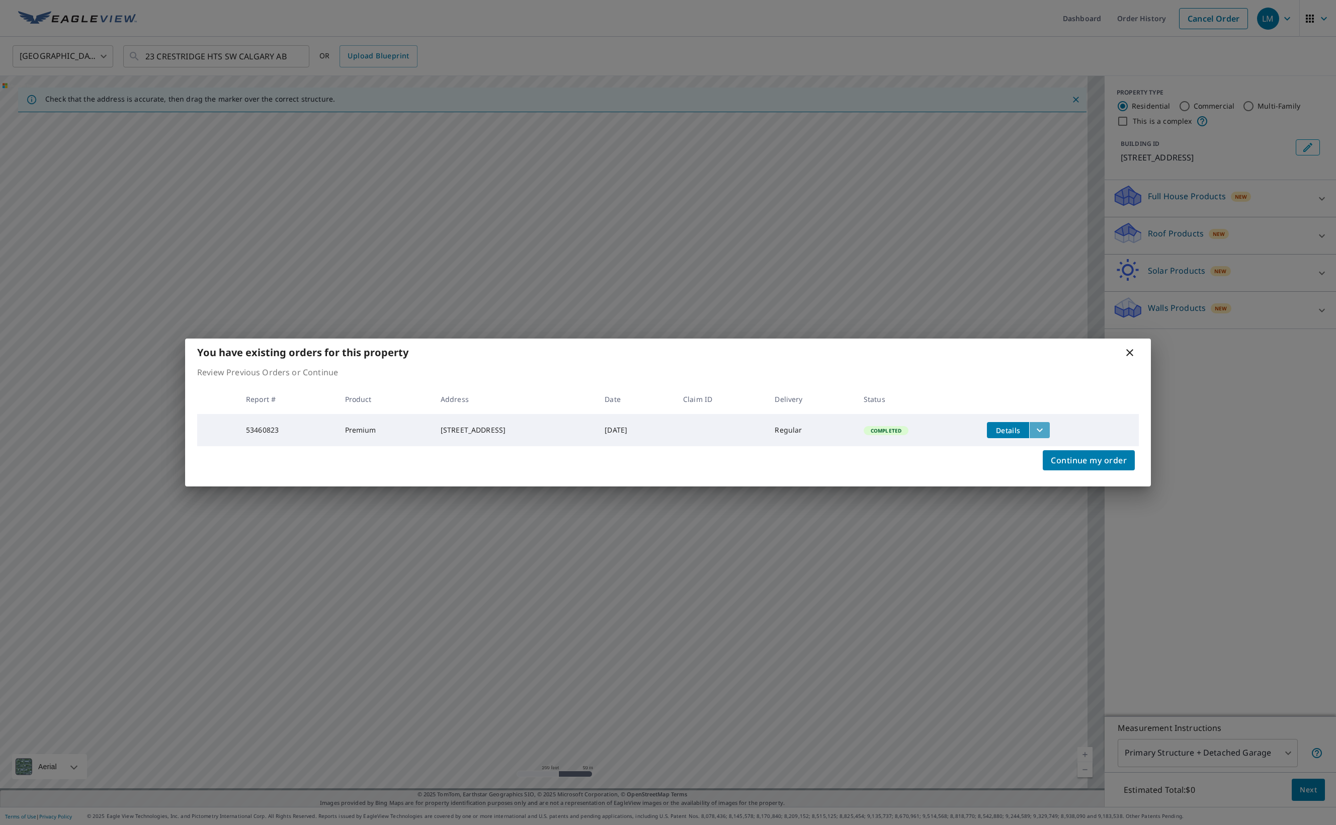
click at [1046, 428] on icon "filesDropdownBtn-53460823" at bounding box center [1040, 430] width 12 height 12
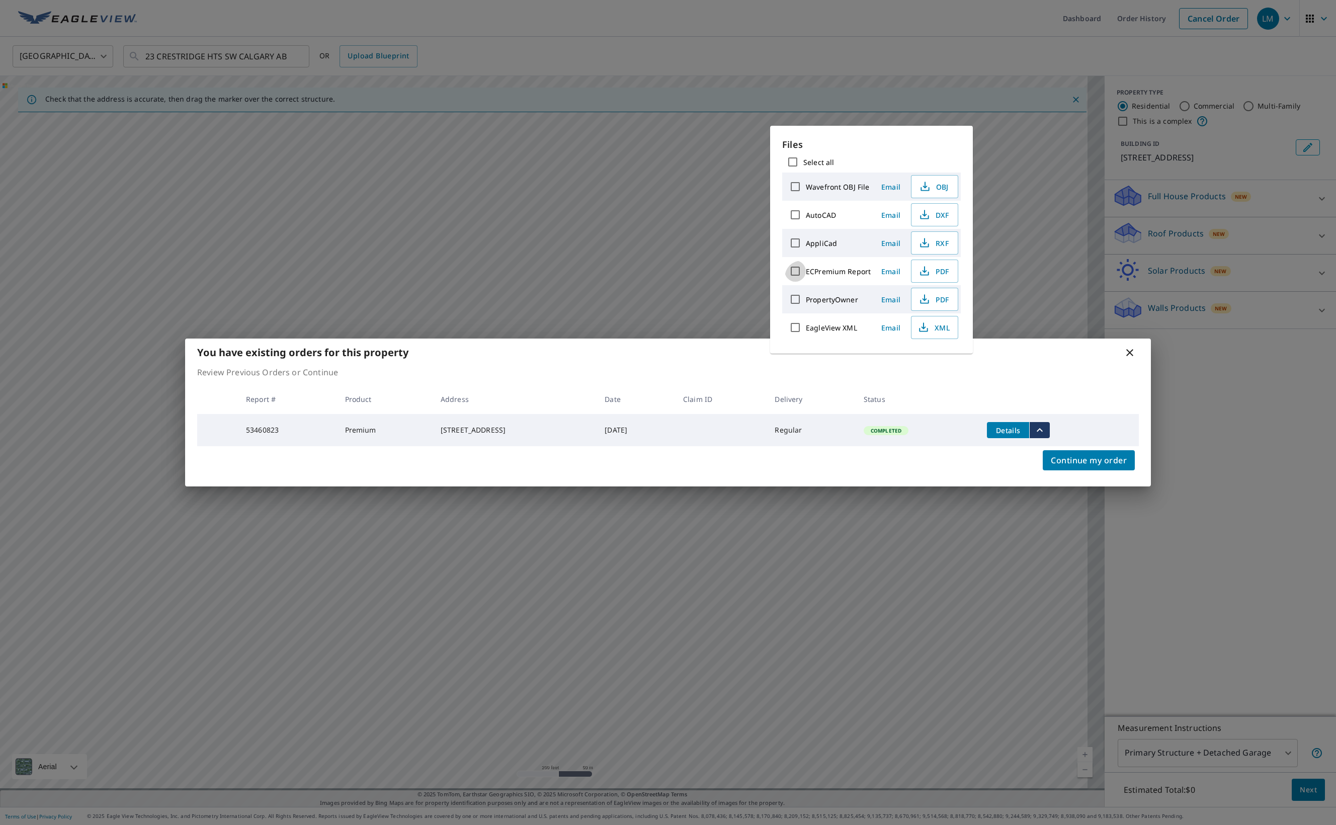
click at [806, 282] on input "ECPremium Report" at bounding box center [795, 271] width 21 height 21
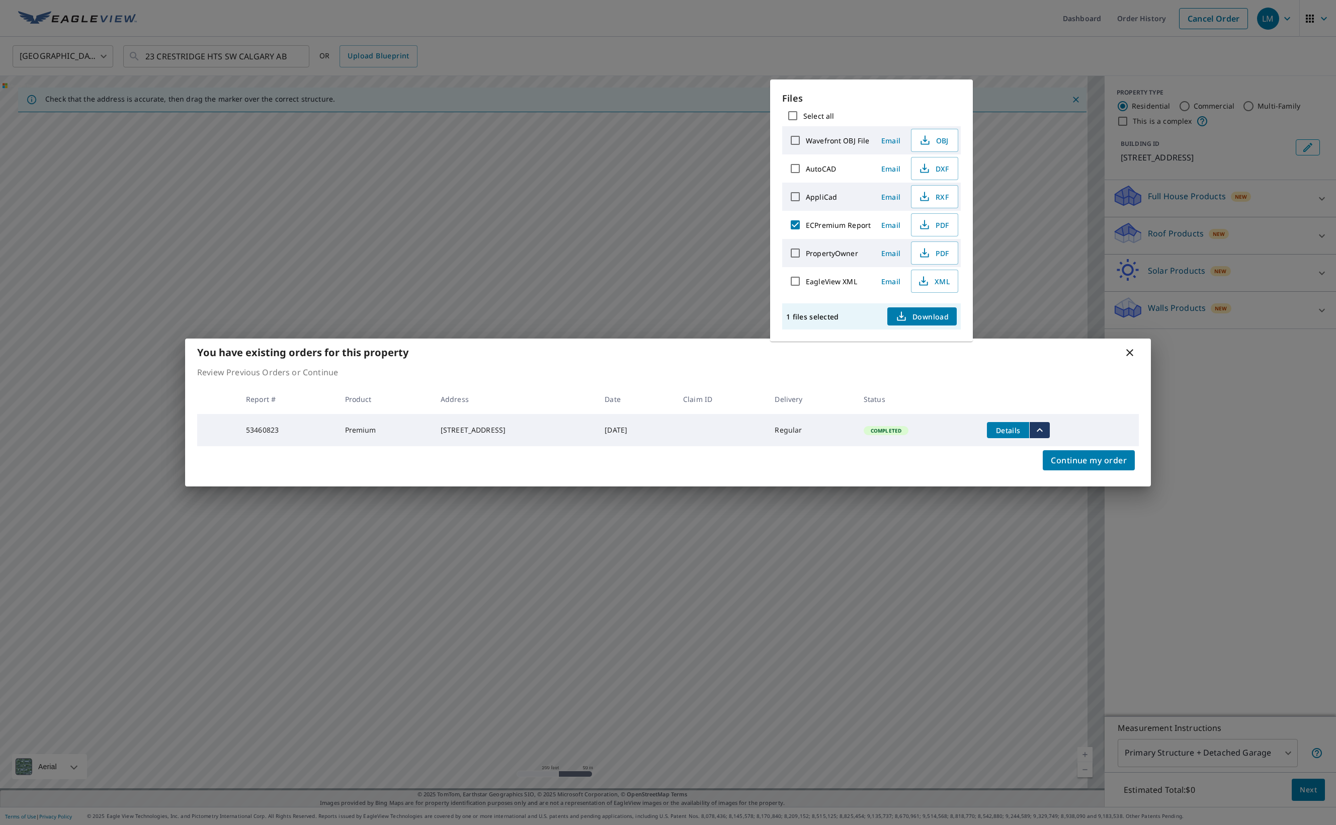
click at [856, 230] on label "ECPremium Report" at bounding box center [838, 225] width 65 height 10
click at [806, 235] on input "ECPremium Report" at bounding box center [795, 224] width 21 height 21
checkbox input "false"
click at [837, 202] on label "AppliCad" at bounding box center [821, 197] width 31 height 10
click at [806, 207] on input "AppliCad" at bounding box center [795, 196] width 21 height 21
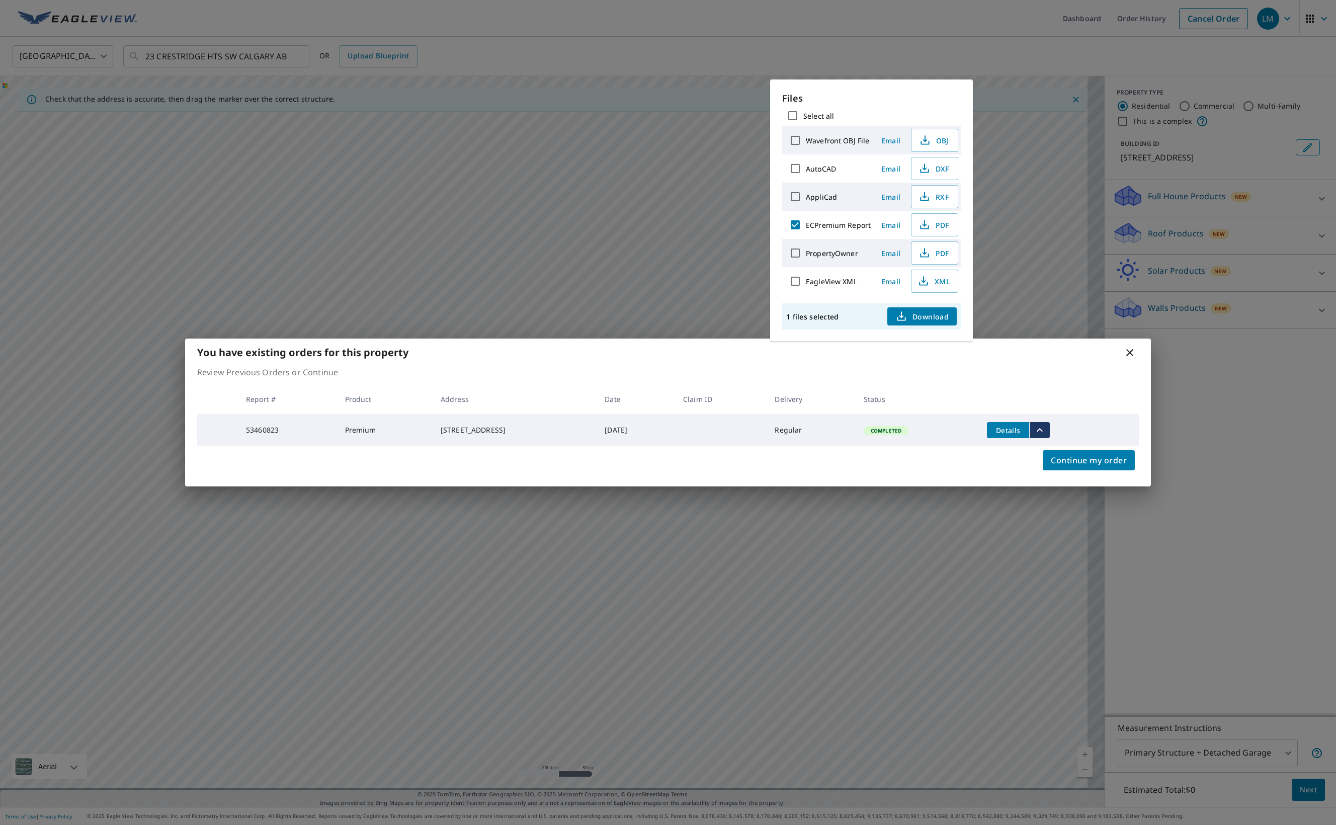
checkbox input "true"
click at [949, 322] on span "Download" at bounding box center [921, 316] width 53 height 12
click at [555, 228] on div "You have existing orders for this property Review Previous Orders or Continue R…" at bounding box center [668, 412] width 1336 height 825
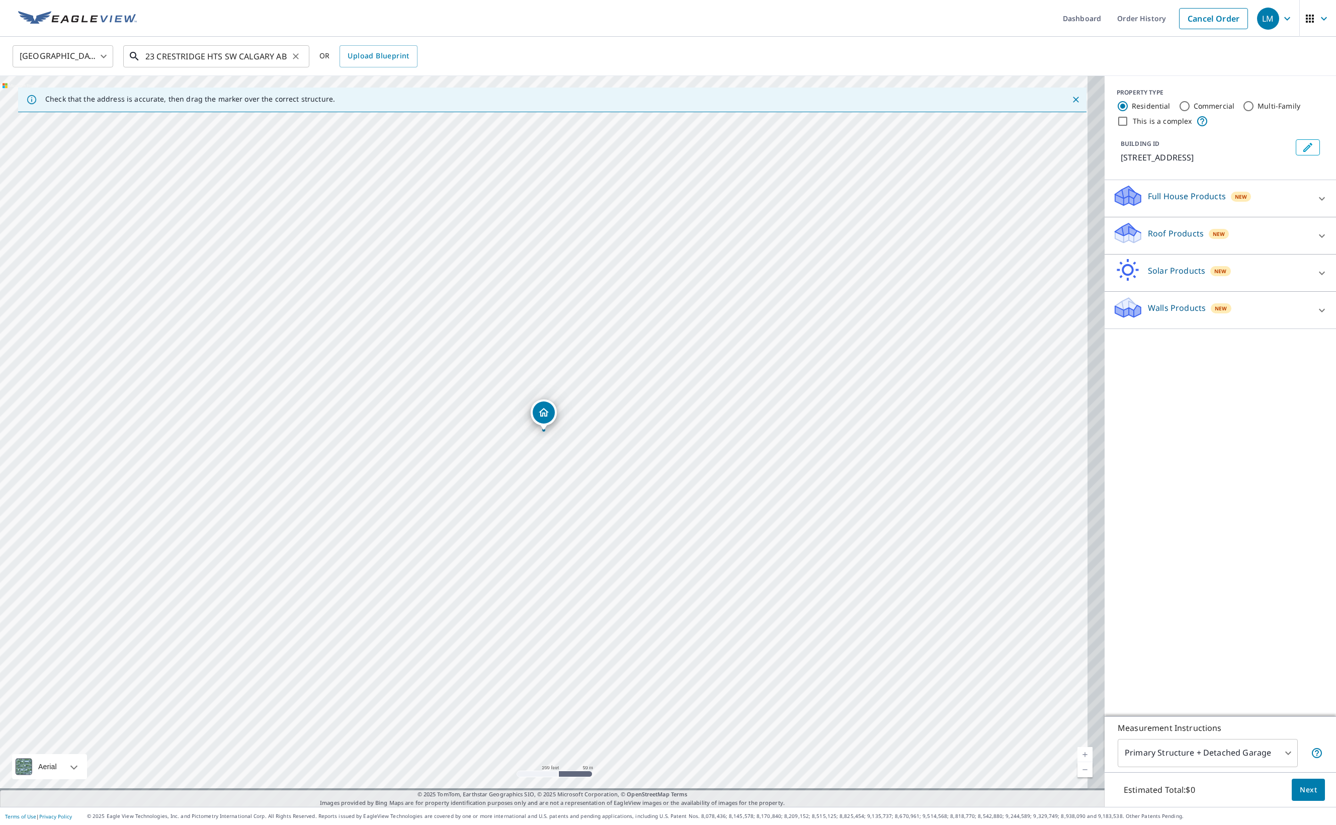
click at [269, 62] on input "23 CRESTRIDGE HTS SW CALGARY AB T3B0L6" at bounding box center [216, 56] width 143 height 28
click at [241, 43] on input "23 CRESTRIDGE HTS SW CALGARY AB T3B0L6" at bounding box center [216, 56] width 143 height 28
click at [170, 52] on input "23 CRESTRIDGE HTS SW CALGARY AB T3B0L6" at bounding box center [216, 56] width 143 height 28
click at [1183, 239] on p "Roof Products" at bounding box center [1176, 233] width 56 height 12
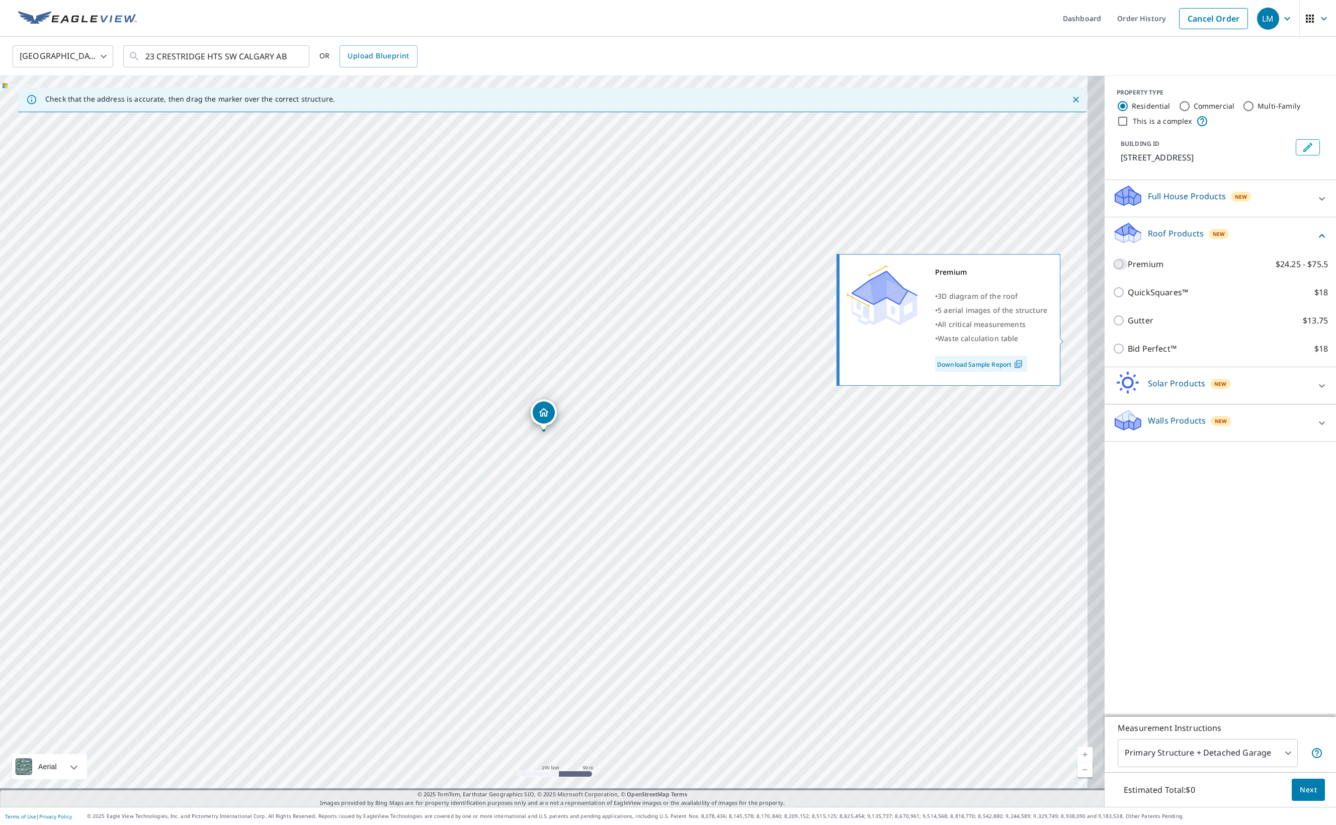
click at [1113, 270] on input "Premium $24.25 - $75.5" at bounding box center [1120, 264] width 15 height 12
checkbox input "true"
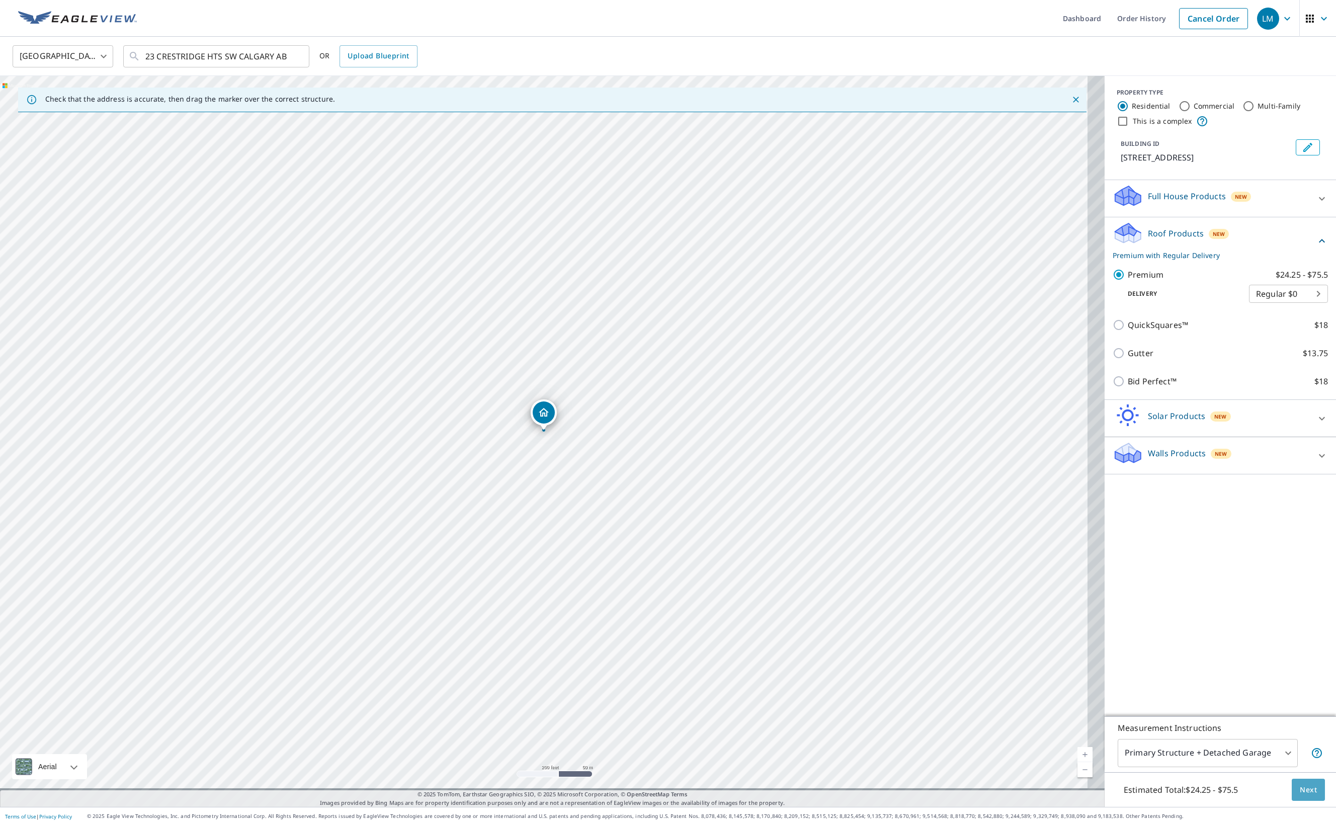
click at [1311, 784] on span "Next" at bounding box center [1308, 790] width 17 height 13
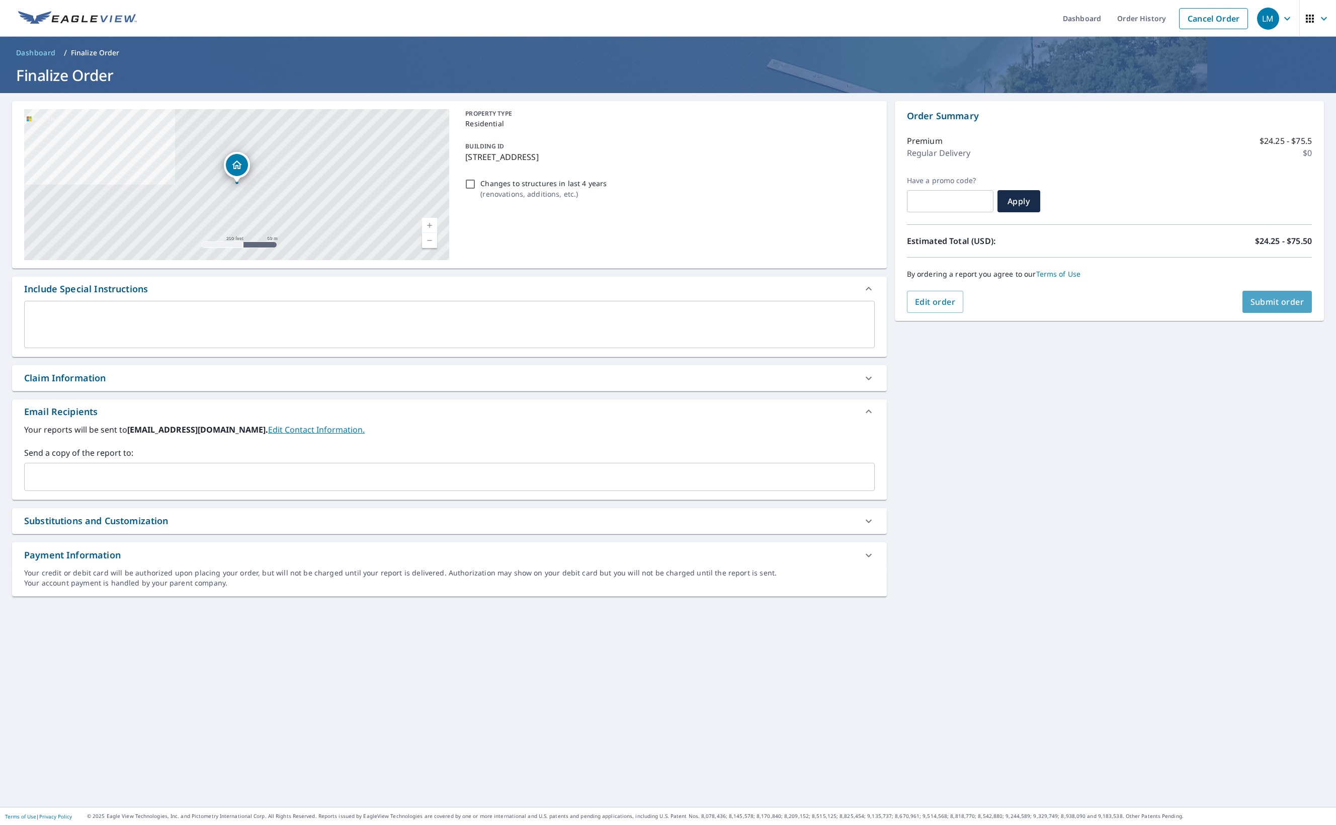
click at [1271, 304] on span "Submit order" at bounding box center [1278, 301] width 54 height 11
checkbox input "true"
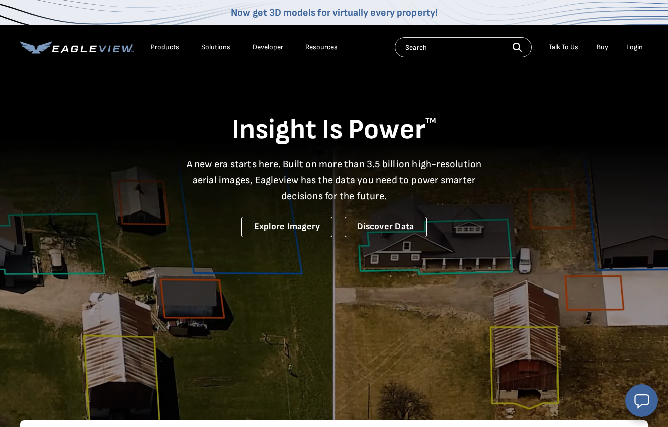
click at [639, 51] on div "Login" at bounding box center [634, 47] width 17 height 9
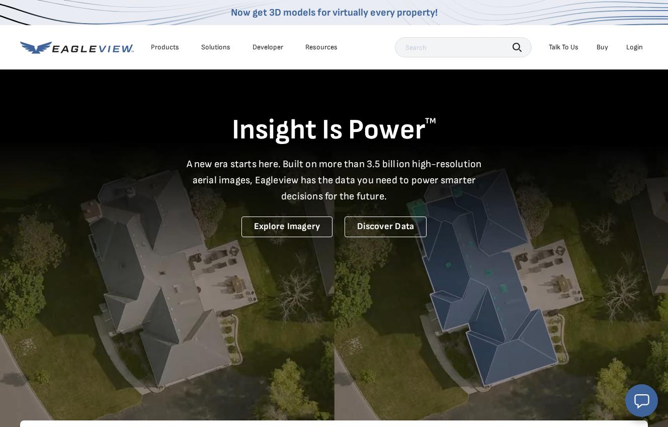
click at [633, 49] on div "Login" at bounding box center [634, 47] width 17 height 9
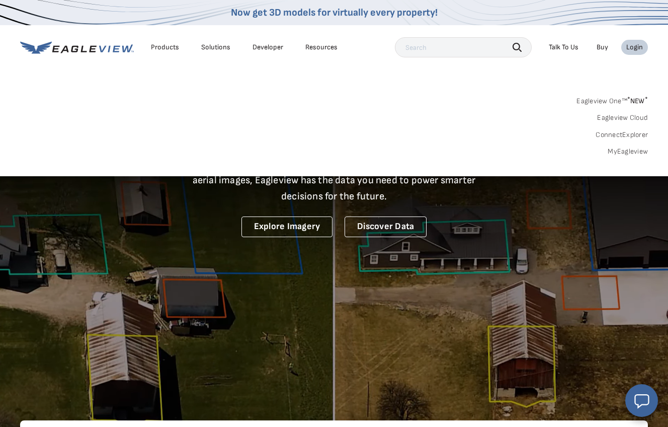
click at [630, 148] on link "MyEagleview" at bounding box center [628, 151] width 40 height 9
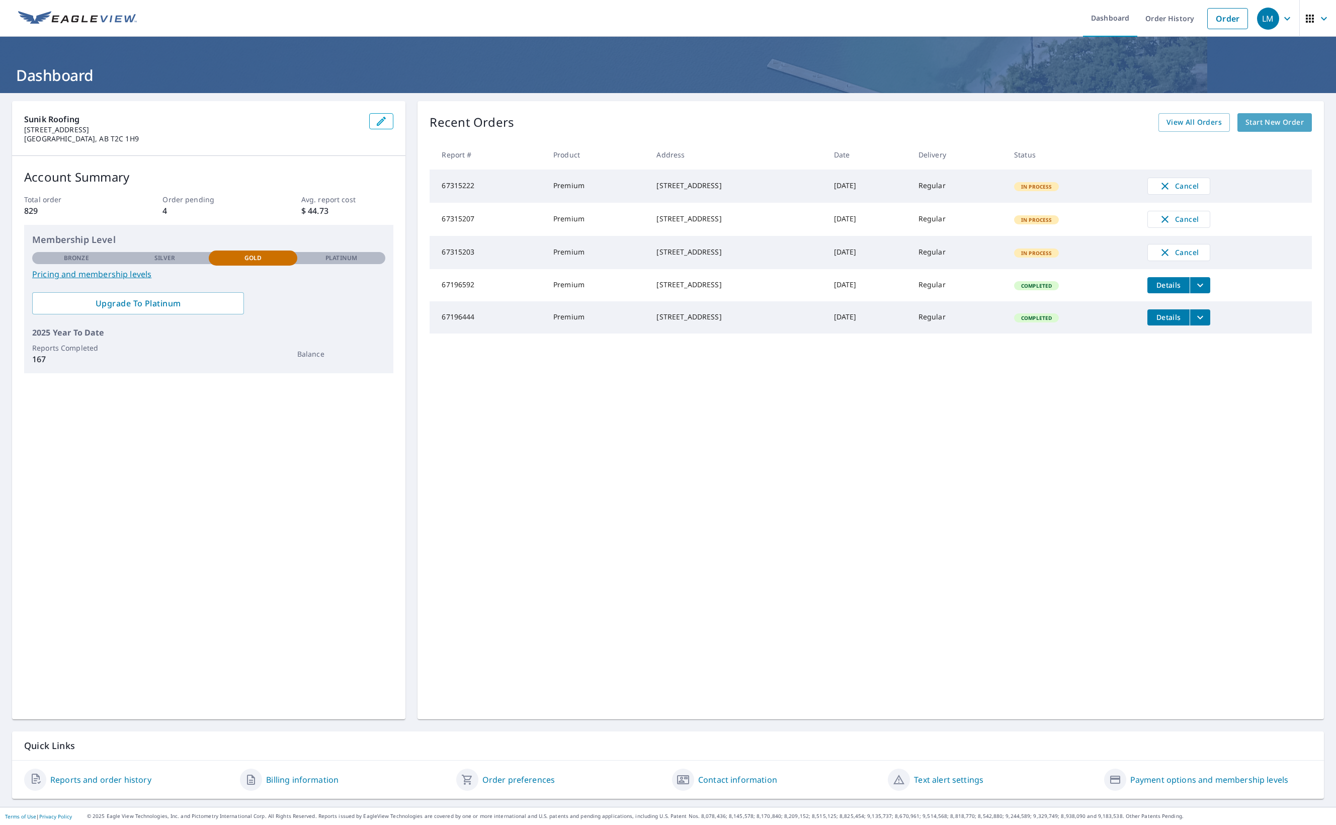
click at [1268, 123] on span "Start New Order" at bounding box center [1274, 122] width 58 height 13
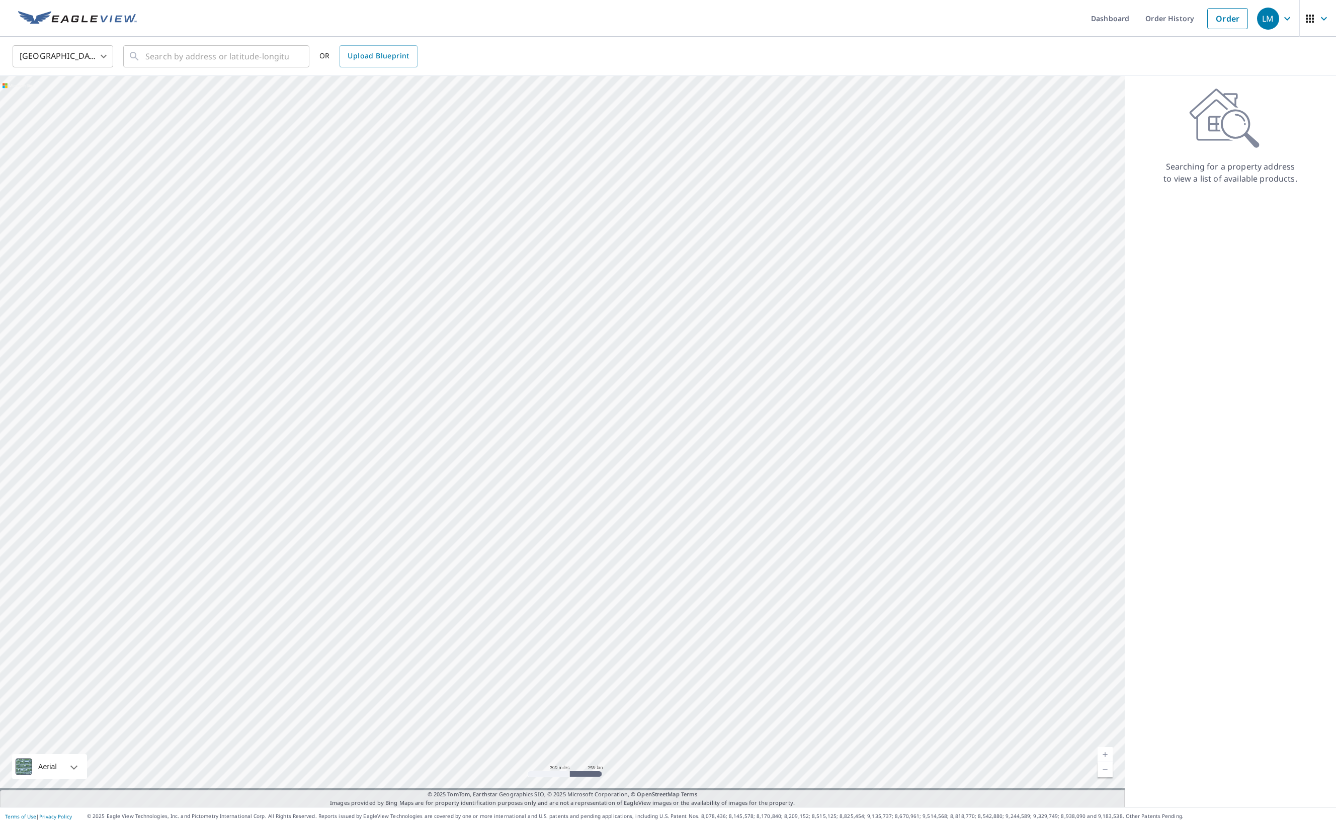
click at [99, 55] on body "LM LM Dashboard Order History Order LM United States US ​ ​ OR Upload Blueprint…" at bounding box center [668, 412] width 1336 height 825
click at [85, 102] on li "[GEOGRAPHIC_DATA]" at bounding box center [63, 102] width 101 height 18
type input "CA"
click at [138, 52] on icon at bounding box center [134, 56] width 12 height 12
click at [175, 56] on input "[STREET_ADDRESS] dr foot" at bounding box center [216, 56] width 143 height 28
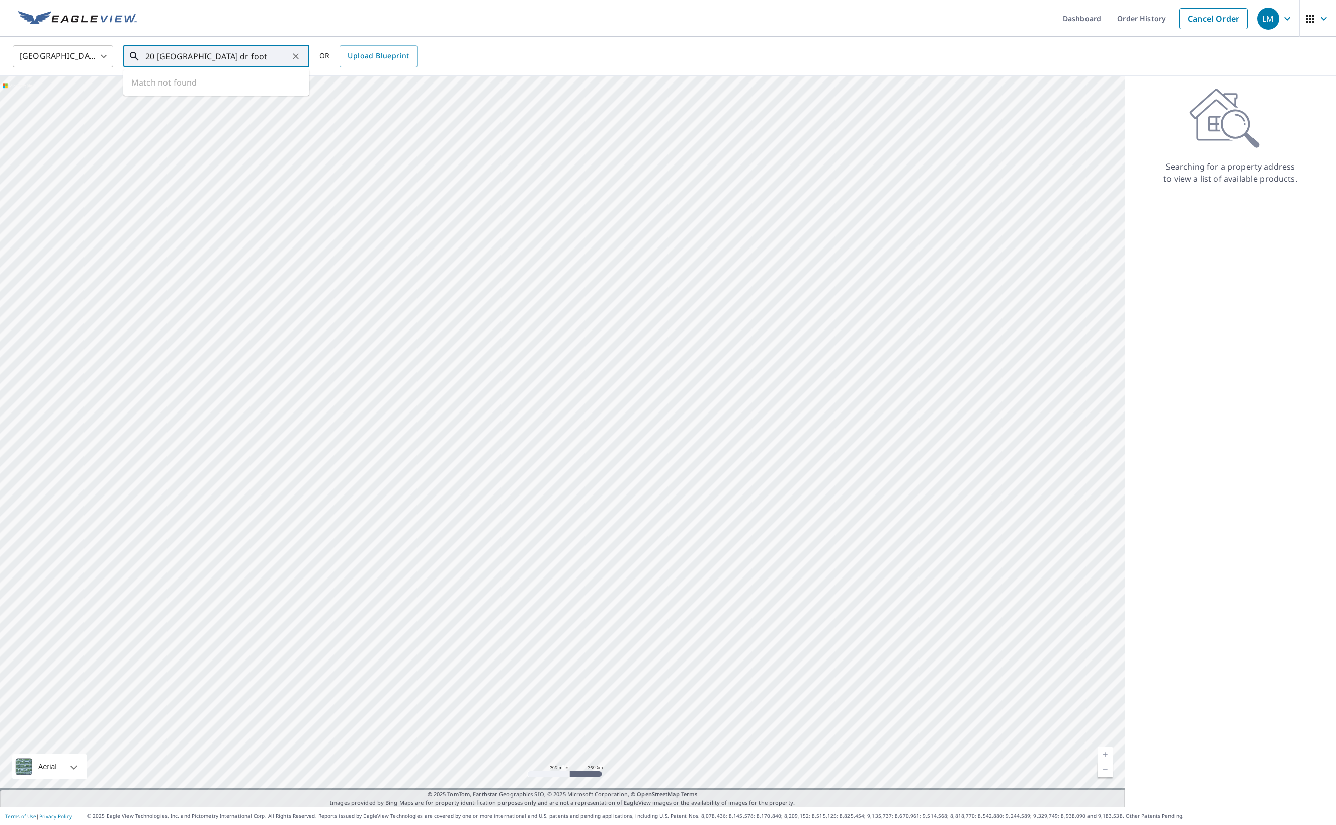
click at [242, 54] on input "20 [GEOGRAPHIC_DATA] dr foot" at bounding box center [216, 56] width 143 height 28
click at [256, 55] on input "20 Deer ridge pointe dr foot" at bounding box center [216, 56] width 143 height 28
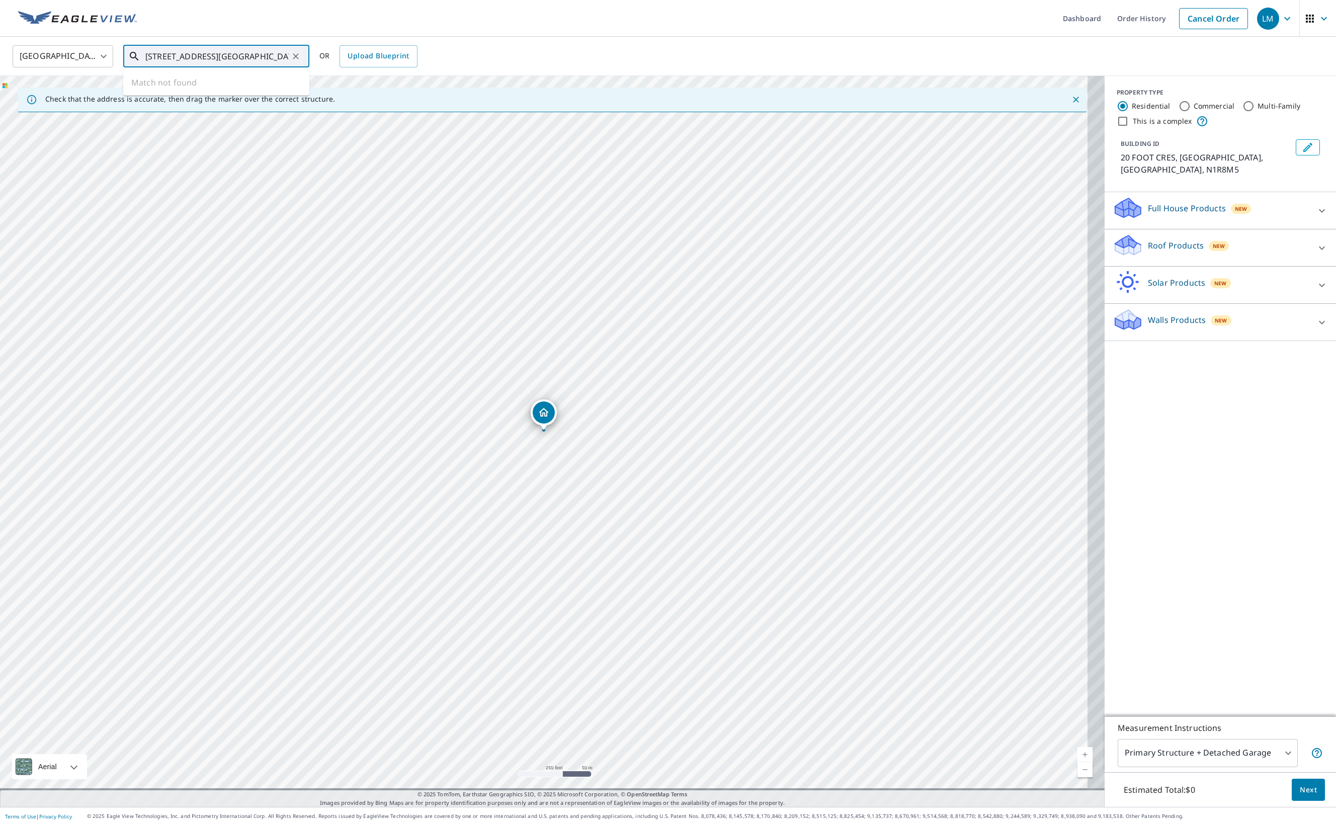
click at [225, 46] on input "[STREET_ADDRESS][GEOGRAPHIC_DATA]" at bounding box center [216, 56] width 143 height 28
click at [194, 54] on input "[STREET_ADDRESS][GEOGRAPHIC_DATA]" at bounding box center [216, 56] width 143 height 28
click at [278, 59] on input "[STREET_ADDRESS]" at bounding box center [216, 56] width 143 height 28
type input "[STREET_ADDRESS] .[GEOGRAPHIC_DATA]"
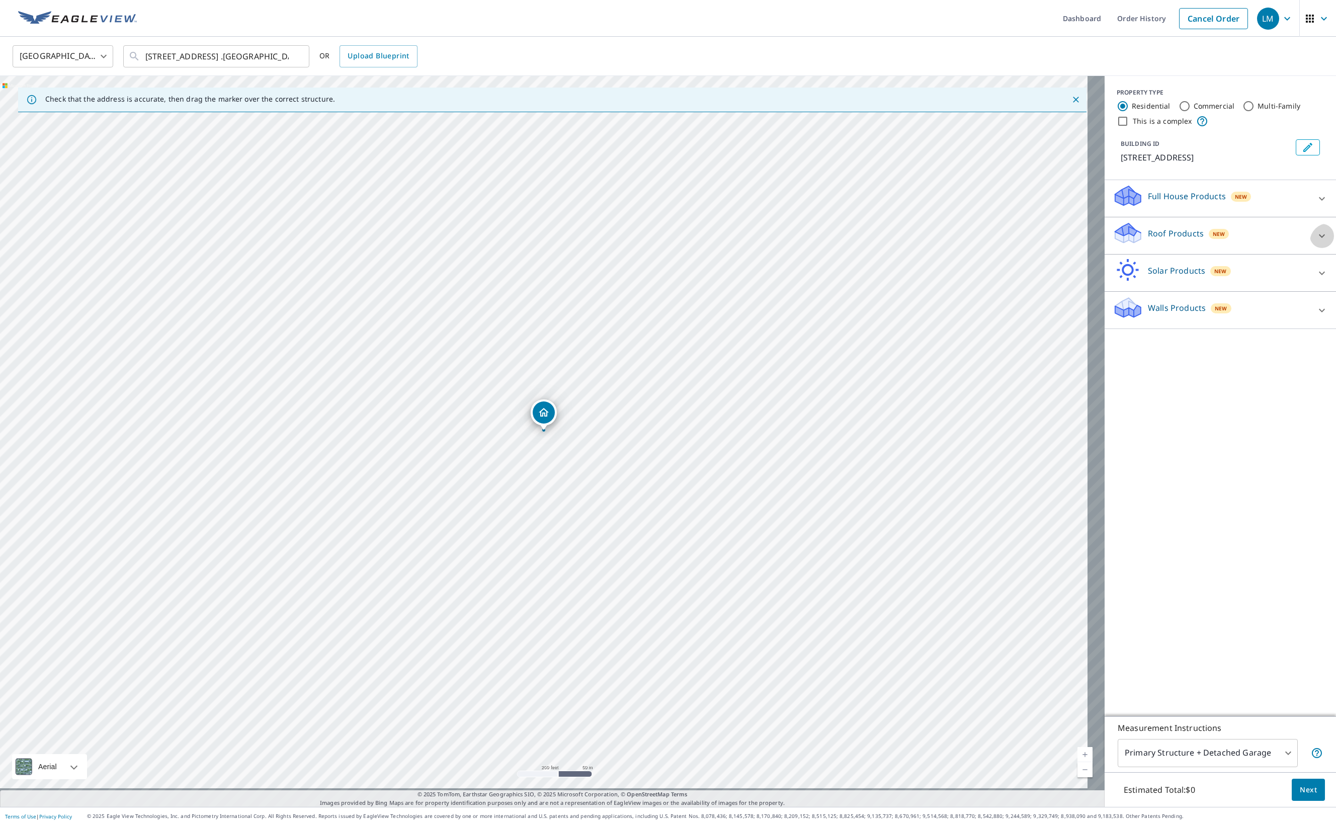
click at [1316, 242] on icon at bounding box center [1322, 236] width 12 height 12
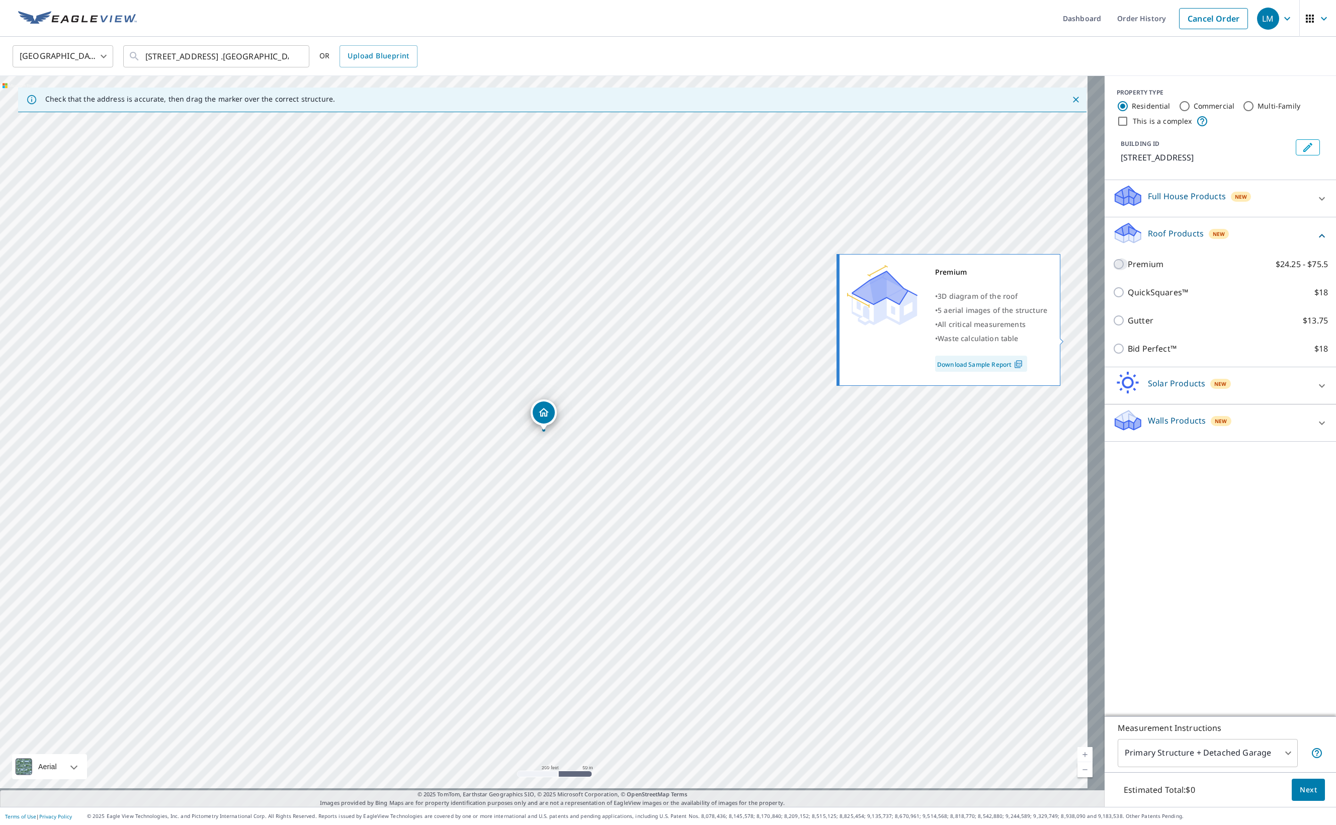
click at [1113, 270] on input "Premium $24.25 - $75.5" at bounding box center [1120, 264] width 15 height 12
checkbox input "true"
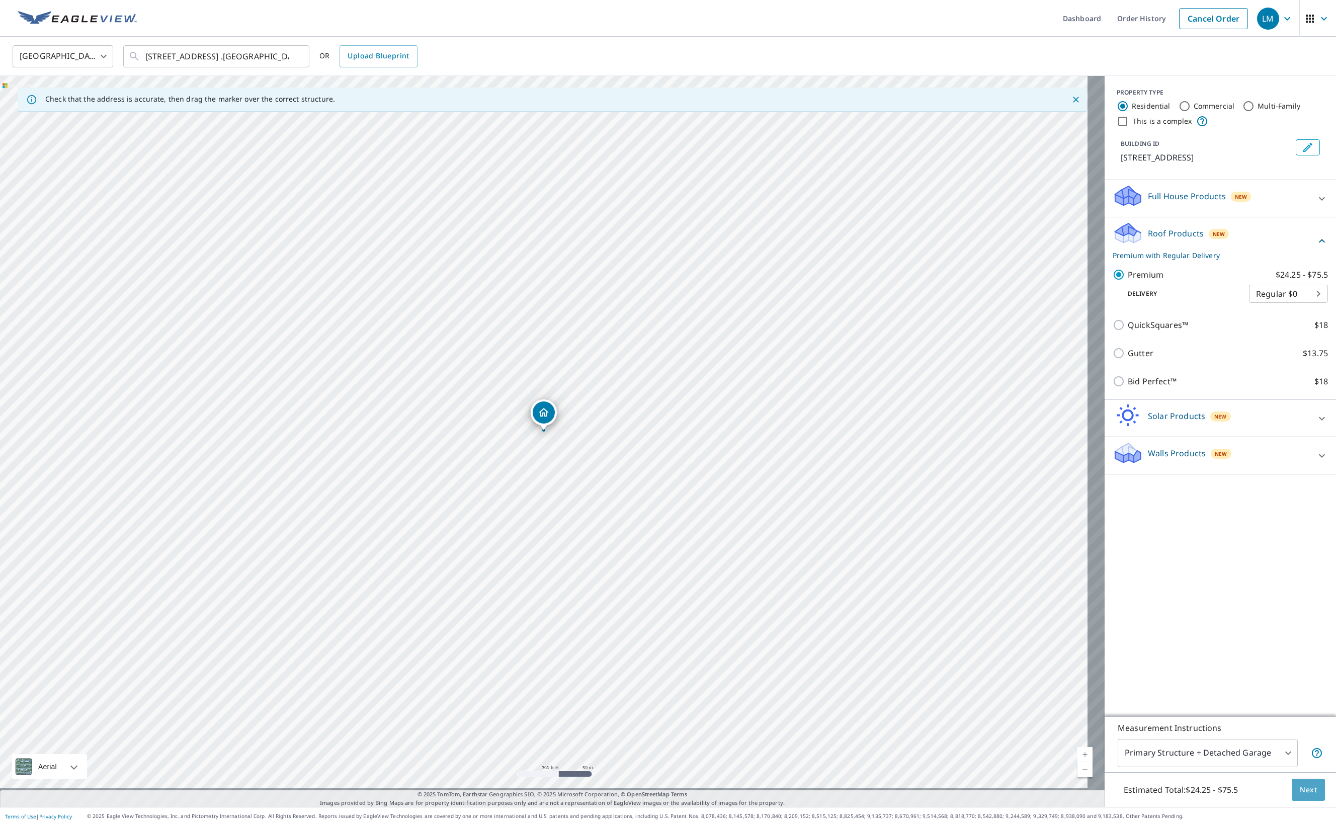
click at [1303, 784] on span "Next" at bounding box center [1308, 790] width 17 height 13
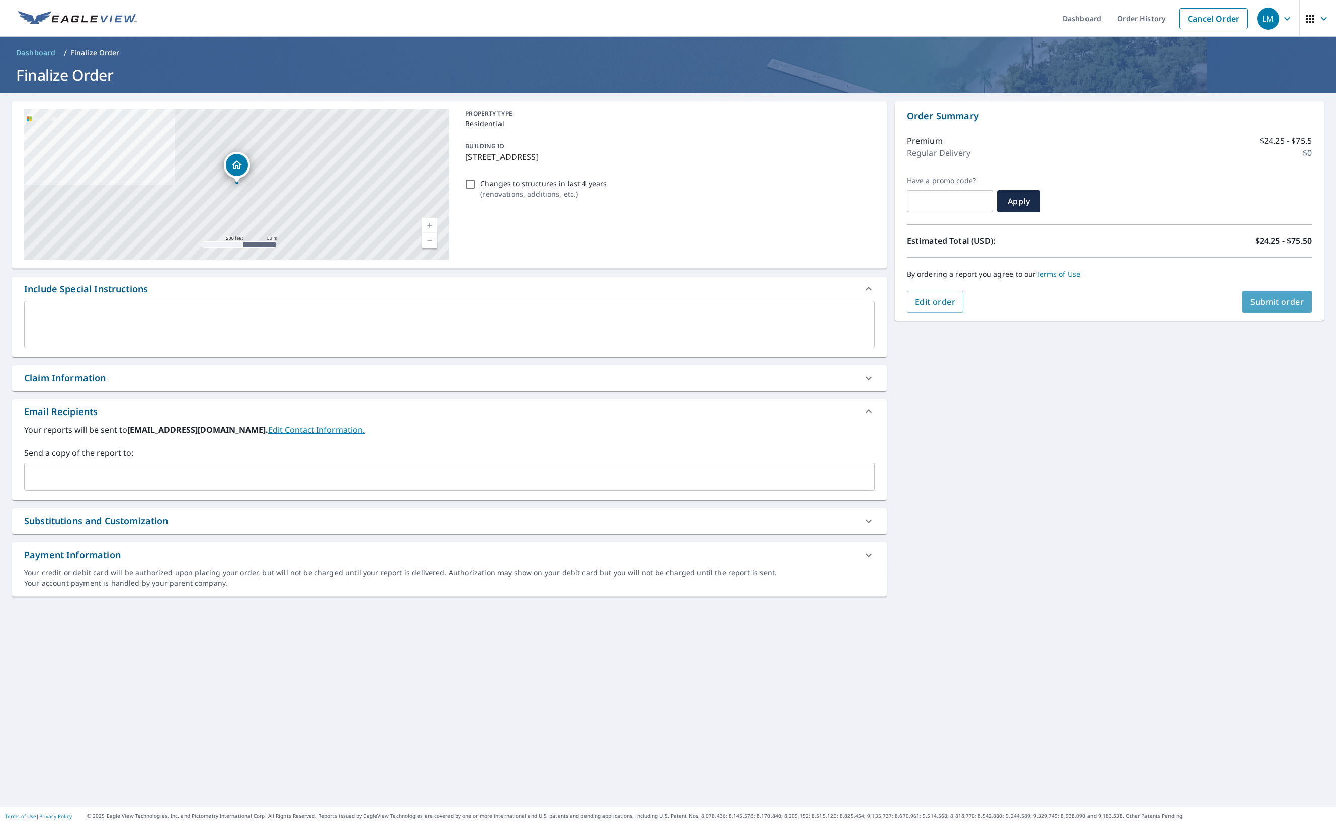
click at [1271, 300] on span "Submit order" at bounding box center [1278, 301] width 54 height 11
checkbox input "true"
